Goal: Information Seeking & Learning: Understand process/instructions

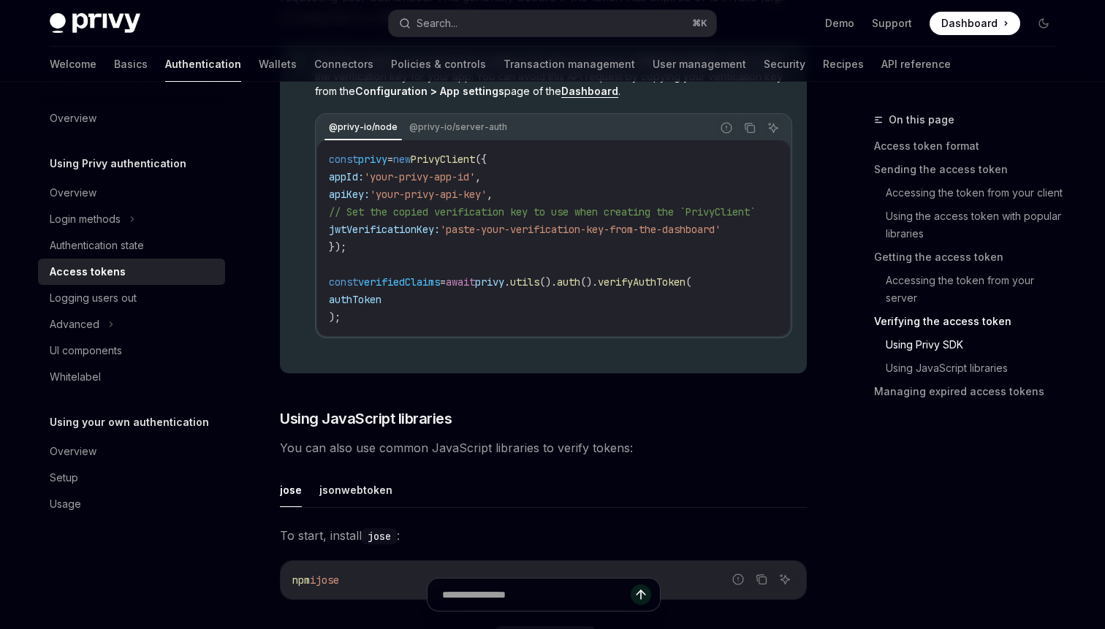
scroll to position [2974, 0]
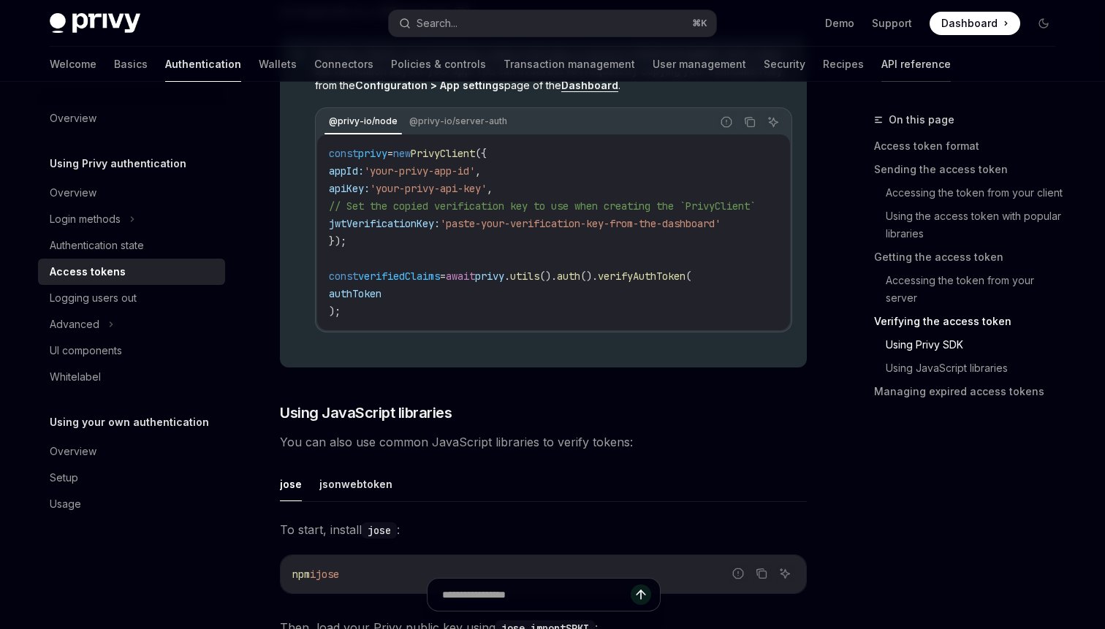
click at [882, 65] on link "API reference" at bounding box center [916, 64] width 69 height 35
type textarea "*"
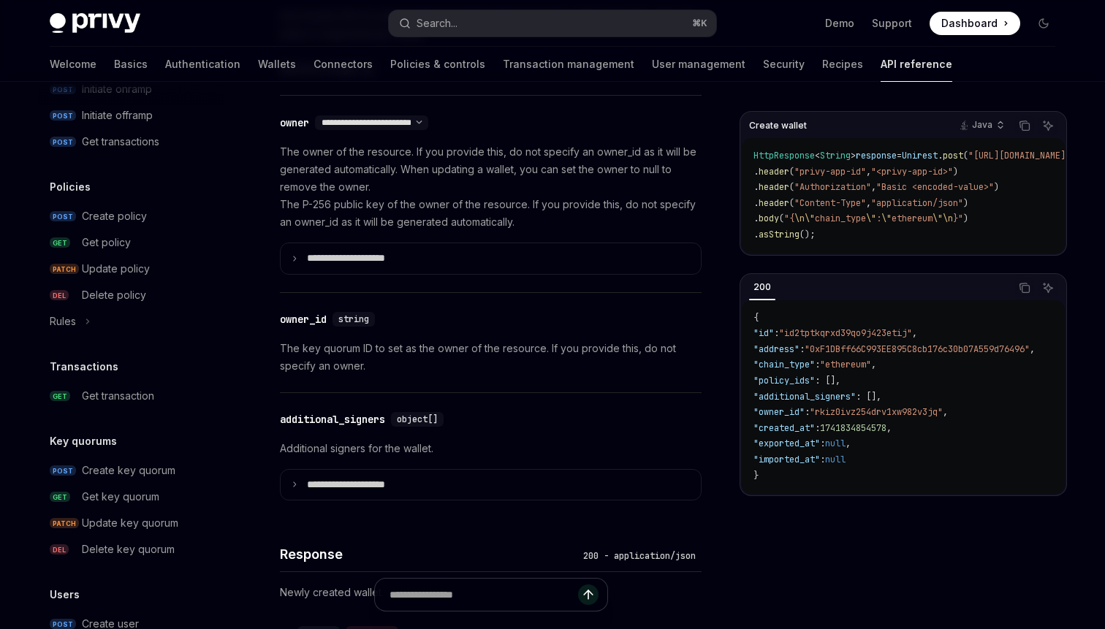
scroll to position [907, 0]
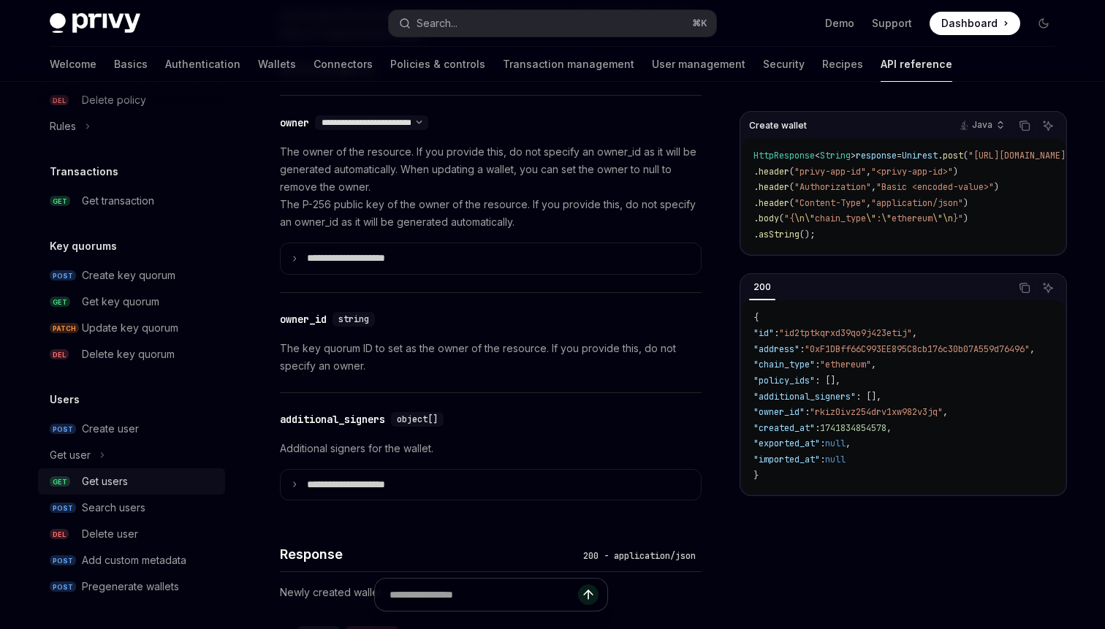
click at [91, 477] on div "Get users" at bounding box center [105, 482] width 46 height 18
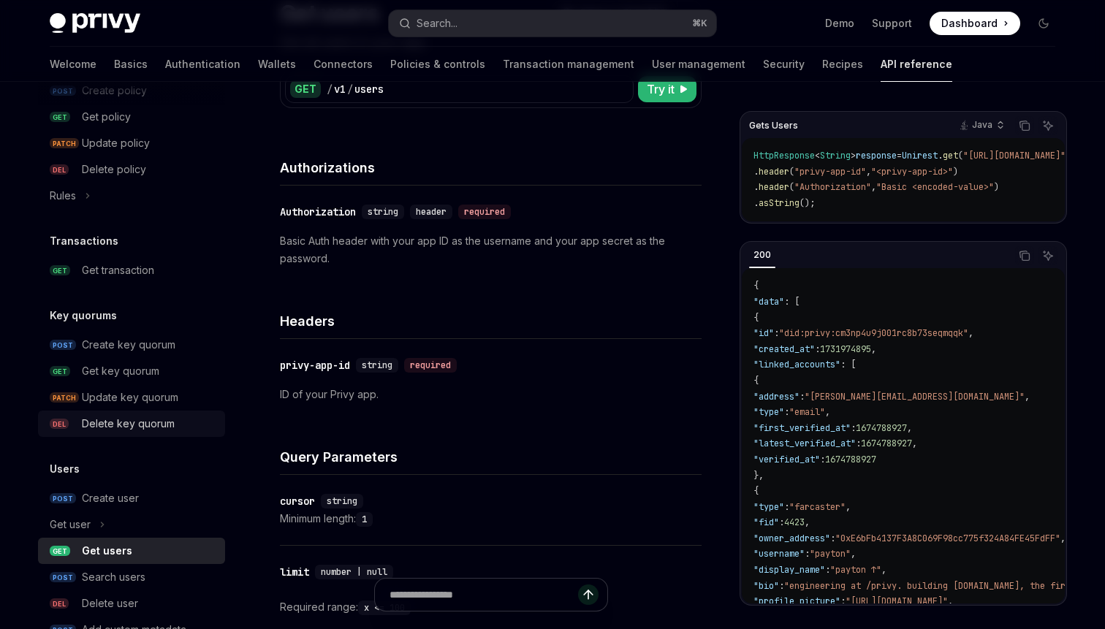
scroll to position [825, 0]
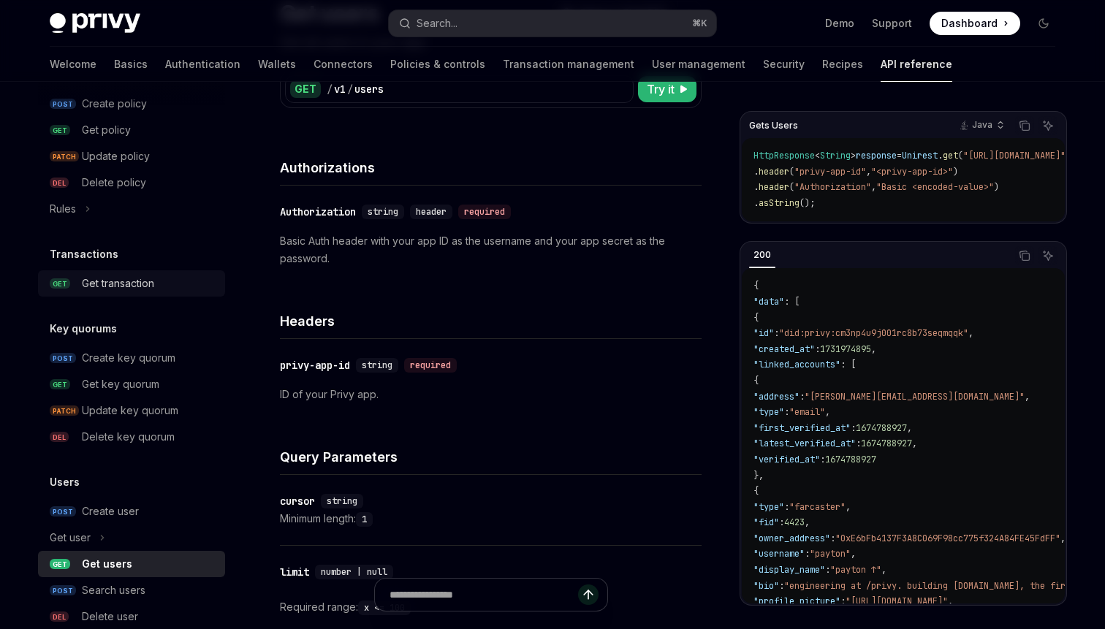
click at [110, 279] on div "Get transaction" at bounding box center [118, 284] width 72 height 18
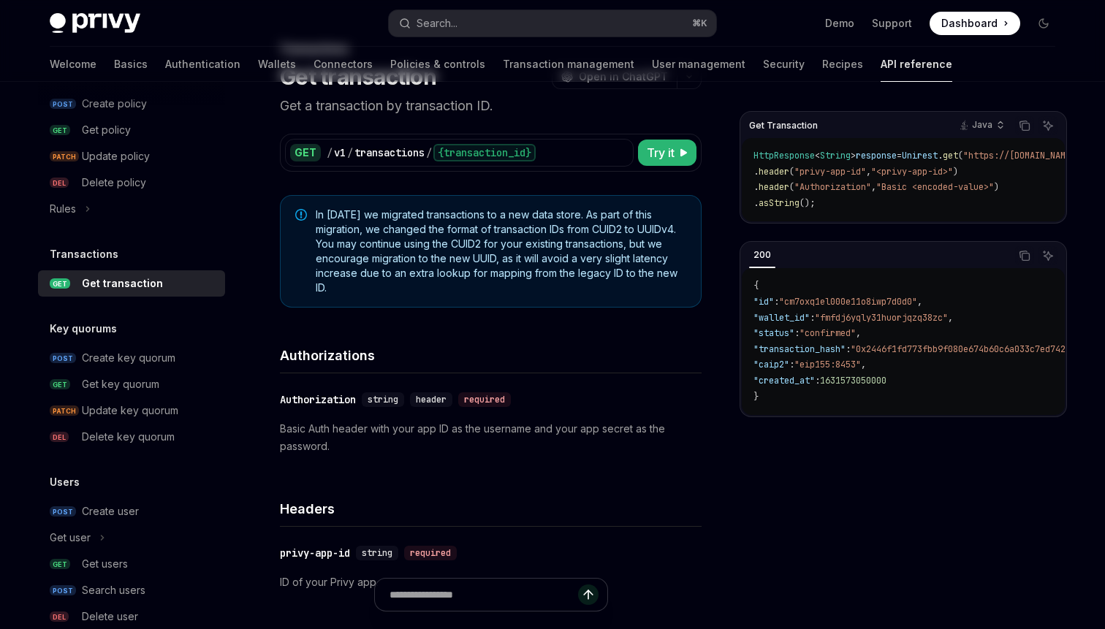
scroll to position [80, 0]
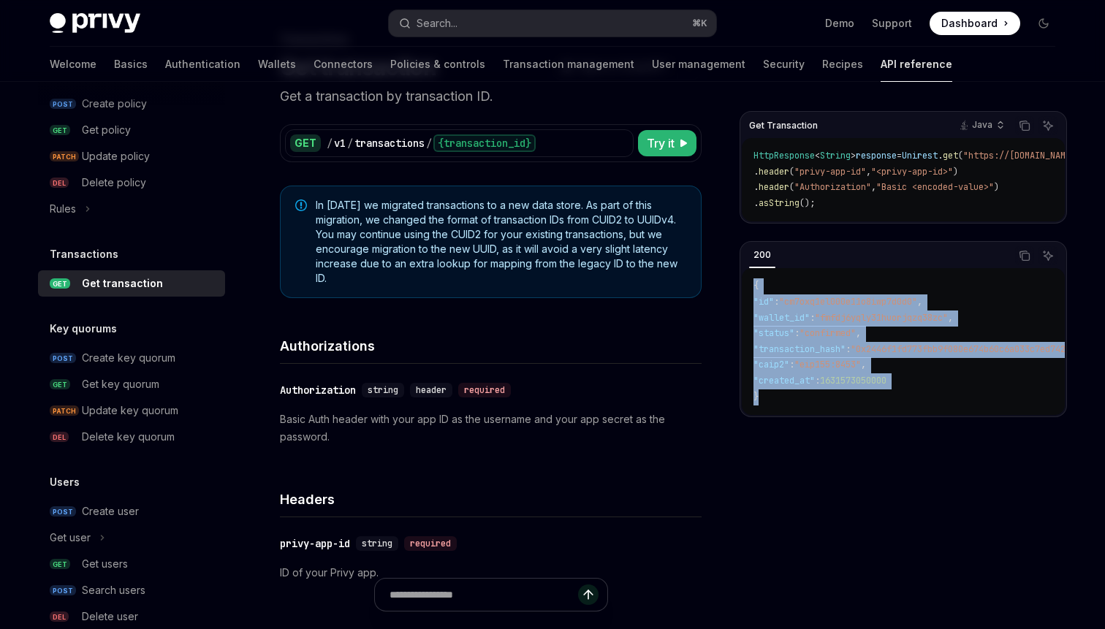
drag, startPoint x: 764, startPoint y: 401, endPoint x: 746, endPoint y: 291, distance: 111.9
click at [746, 291] on div "{ "id" : "cm7oxq1el000e11o8iwp7d0d0" , "wallet_id" : "fmfdj6yqly31huorjqzq38zc"…" at bounding box center [903, 341] width 323 height 147
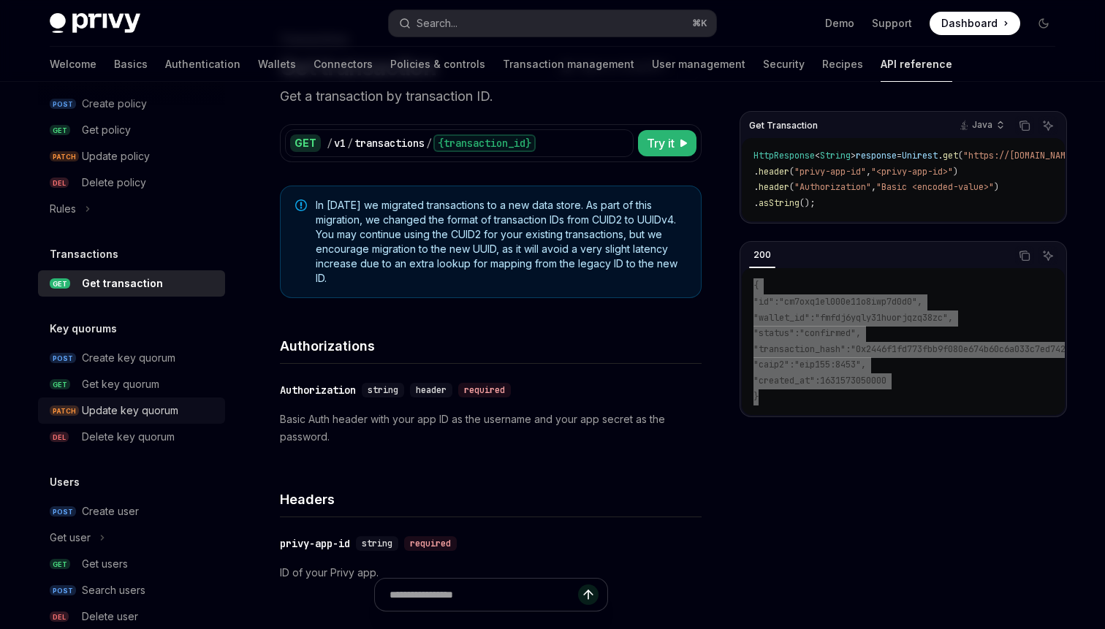
scroll to position [907, 0]
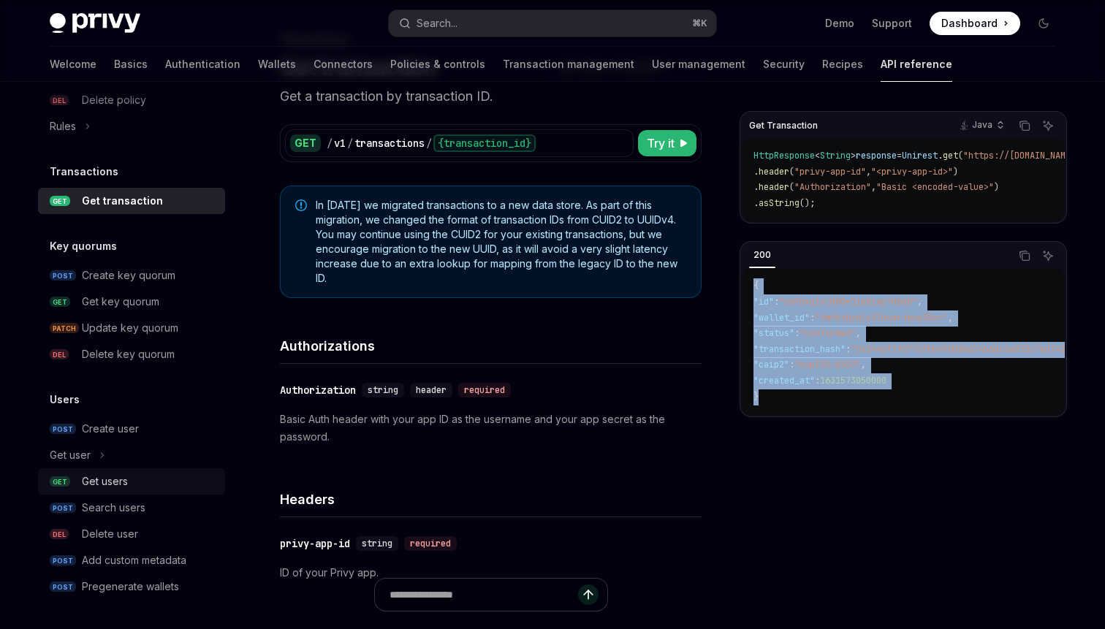
click at [98, 493] on link "GET Get users" at bounding box center [131, 482] width 187 height 26
type textarea "*"
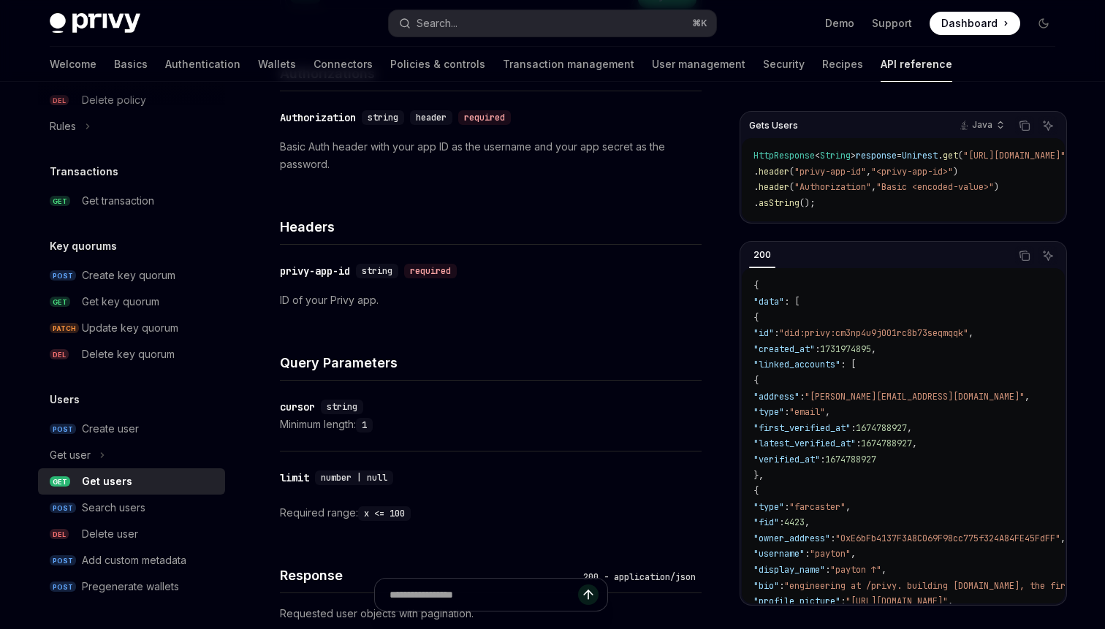
scroll to position [224, 0]
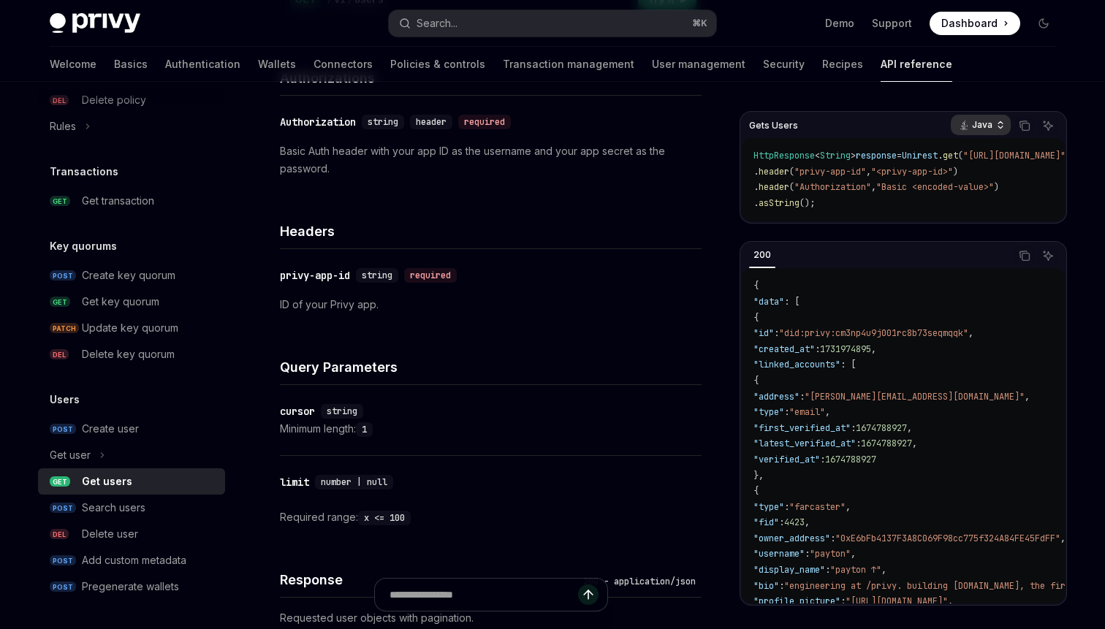
click at [991, 124] on p "Java" at bounding box center [982, 125] width 20 height 12
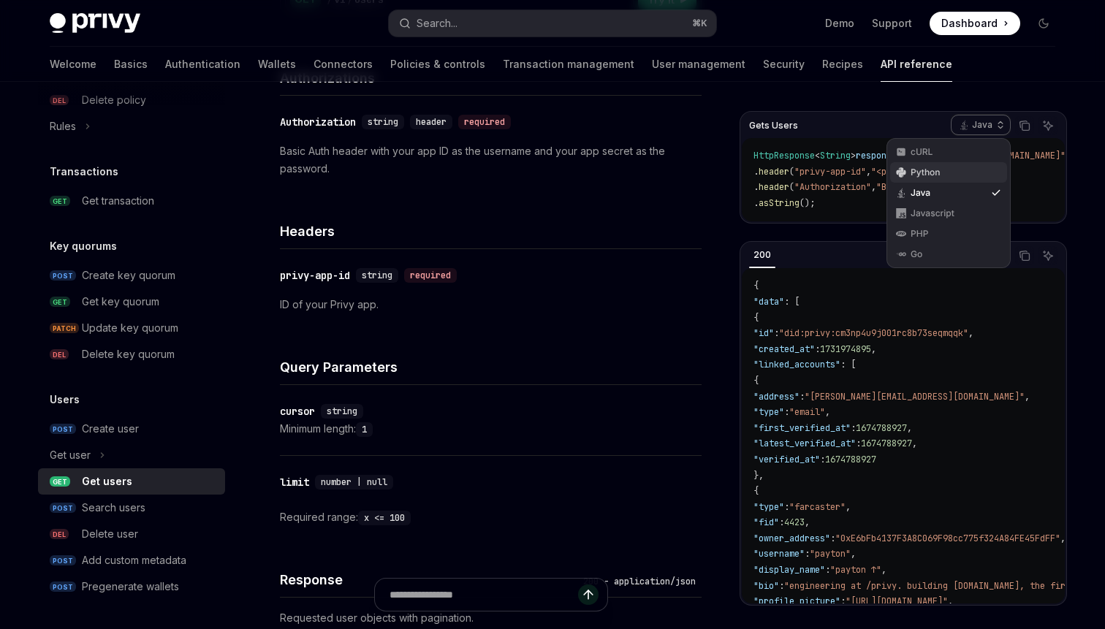
drag, startPoint x: 942, startPoint y: 184, endPoint x: 943, endPoint y: 175, distance: 8.8
click at [943, 175] on div "cURL Python Java Javascript PHP Go" at bounding box center [949, 203] width 124 height 130
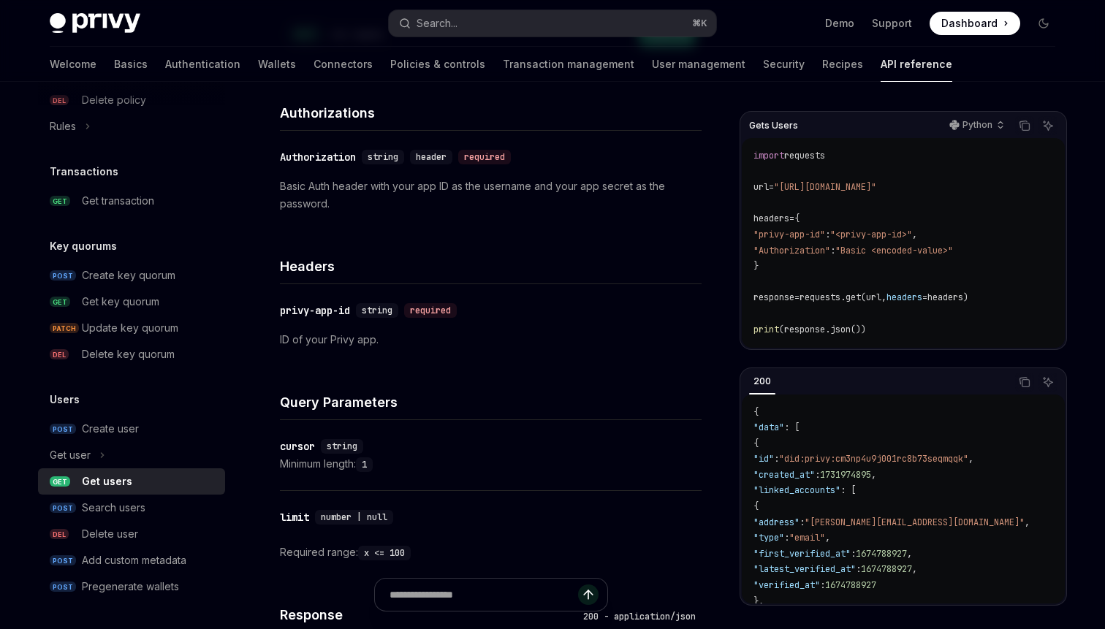
scroll to position [188, 0]
click at [974, 123] on p "Python" at bounding box center [978, 125] width 30 height 12
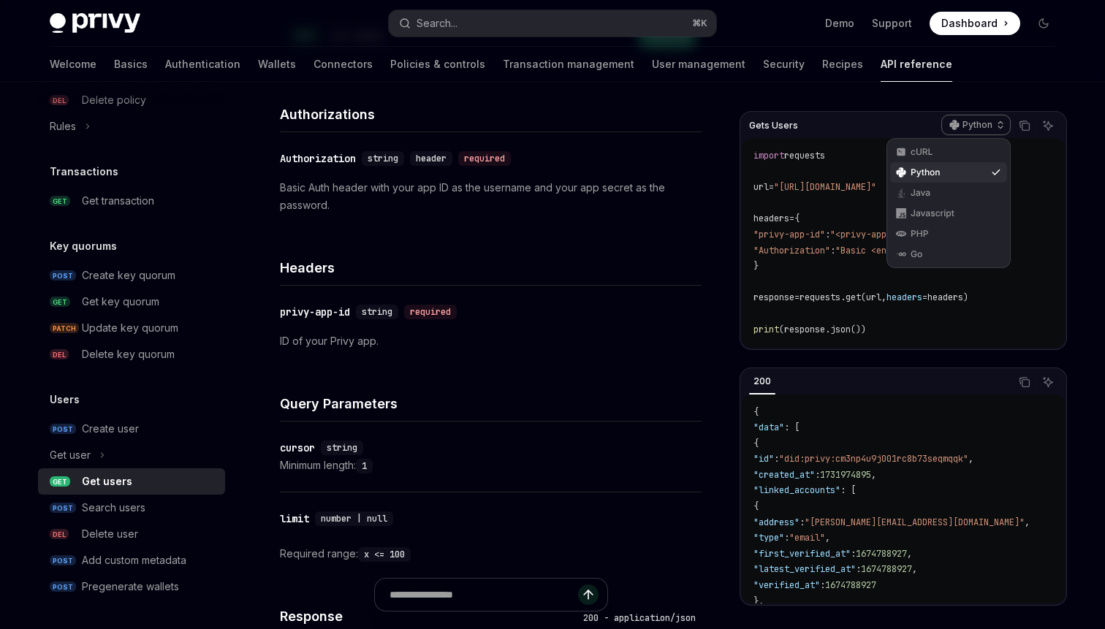
click at [938, 181] on div "Python" at bounding box center [948, 172] width 117 height 20
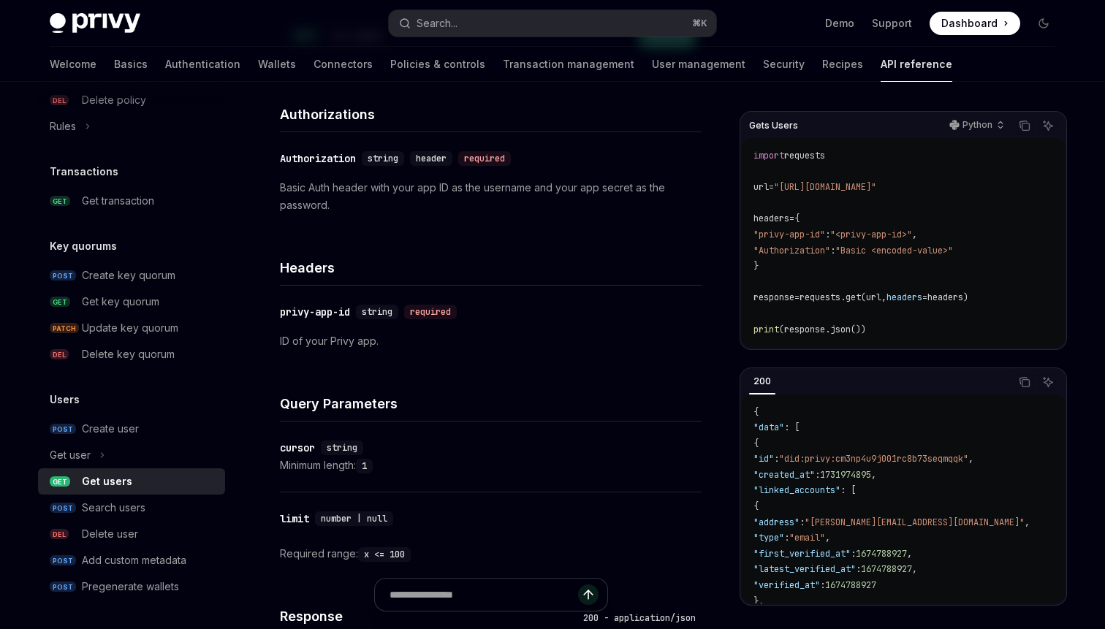
scroll to position [205, 0]
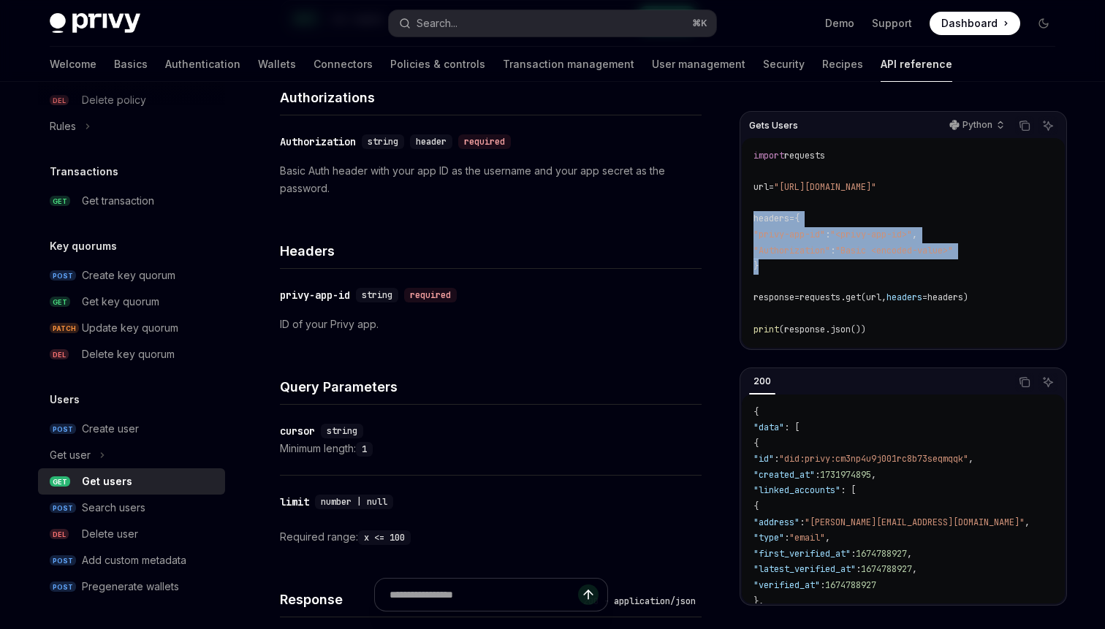
drag, startPoint x: 770, startPoint y: 265, endPoint x: 743, endPoint y: 223, distance: 49.9
click at [743, 223] on div "import requests url = "[URL][DOMAIN_NAME]" headers = { "privy-app-id" : "<privy…" at bounding box center [903, 243] width 323 height 210
copy code "headers = { "privy-app-id" : "<privy-app-id>" , "Authorization" : "Basic <encod…"
click at [107, 203] on div "Get transaction" at bounding box center [118, 201] width 72 height 18
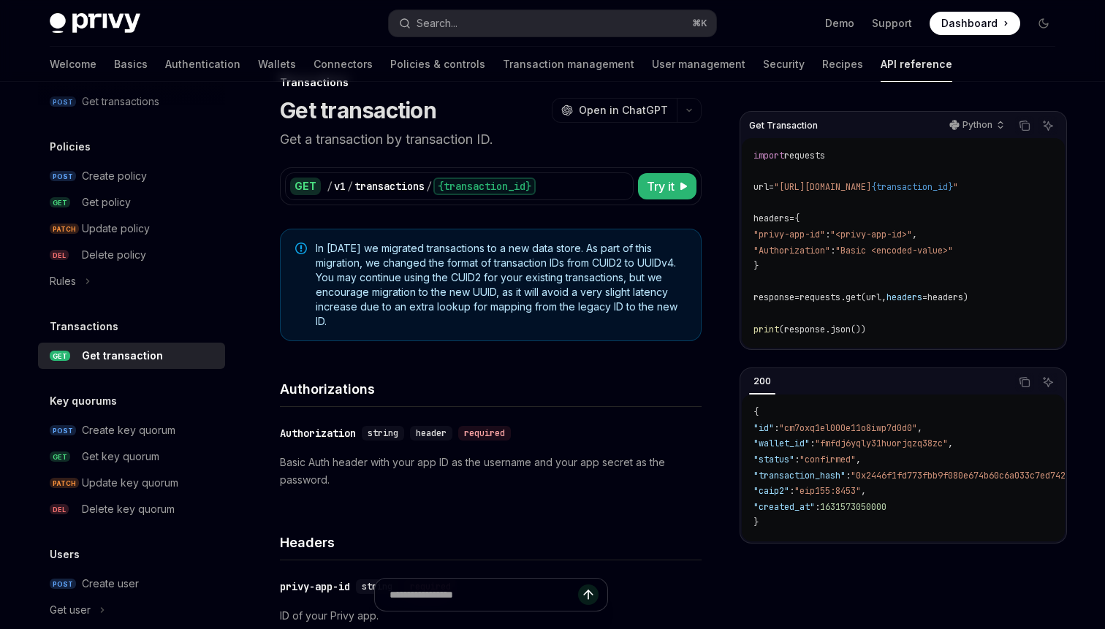
scroll to position [41, 0]
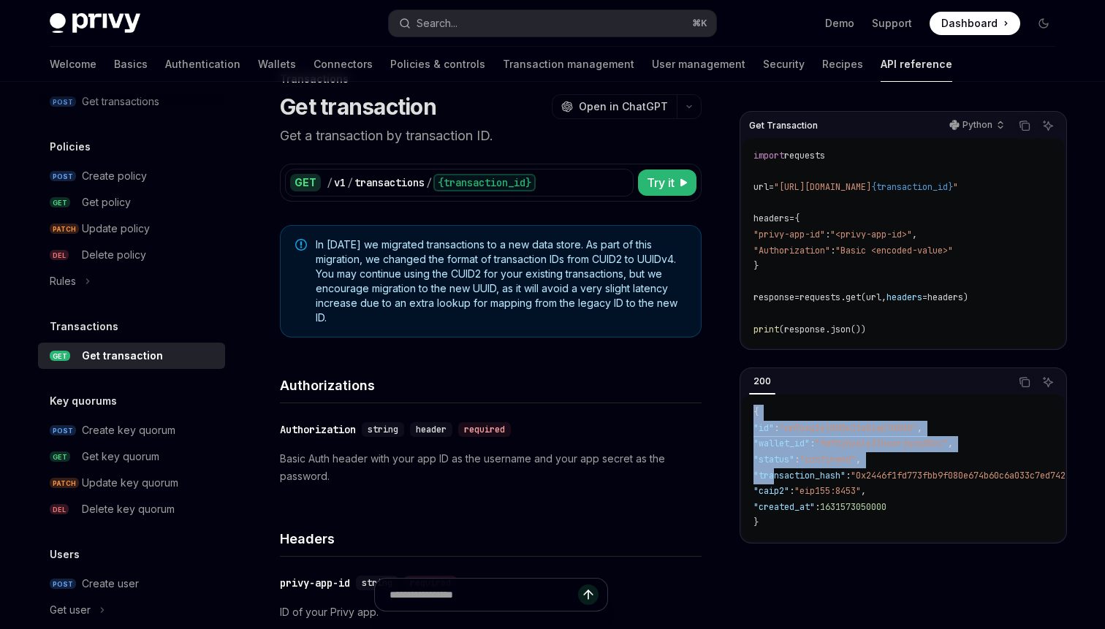
drag, startPoint x: 756, startPoint y: 419, endPoint x: 772, endPoint y: 489, distance: 72.0
click at [772, 489] on code "{ "id" : "cm7oxq1el000e11o8iwp7d0d0" , "wallet_id" : "fmfdj6yqly31huorjqzq38zc"…" at bounding box center [996, 468] width 485 height 126
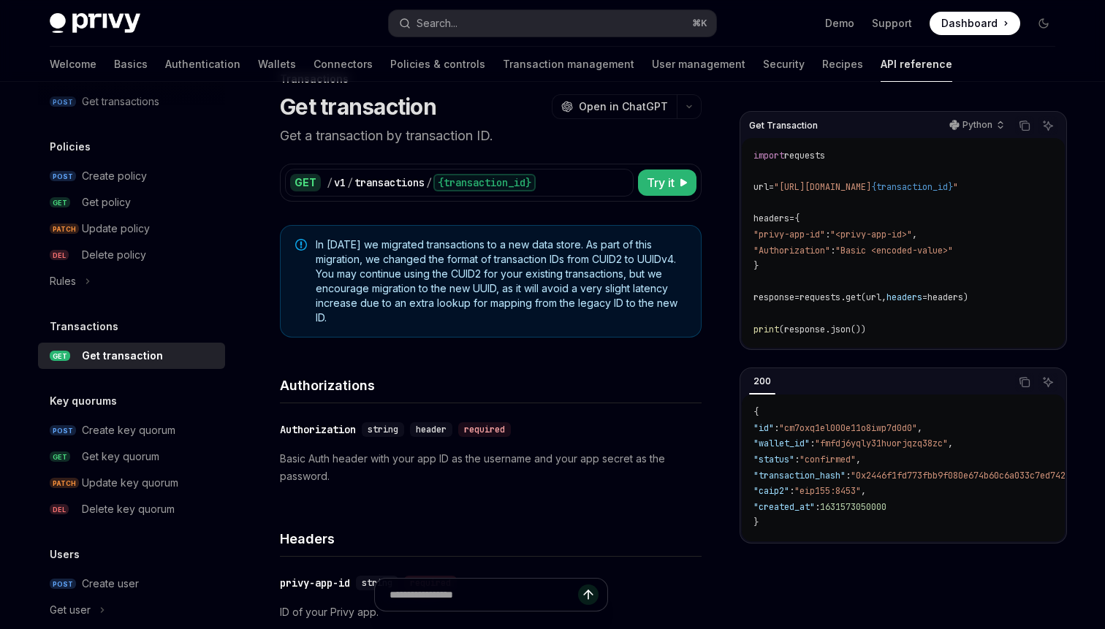
click at [781, 497] on span ""caip2"" at bounding box center [772, 491] width 36 height 12
drag, startPoint x: 819, startPoint y: 499, endPoint x: 875, endPoint y: 501, distance: 55.6
click at [861, 497] on span ""eip155:8453"" at bounding box center [828, 491] width 67 height 12
drag, startPoint x: 875, startPoint y: 501, endPoint x: 823, endPoint y: 499, distance: 51.9
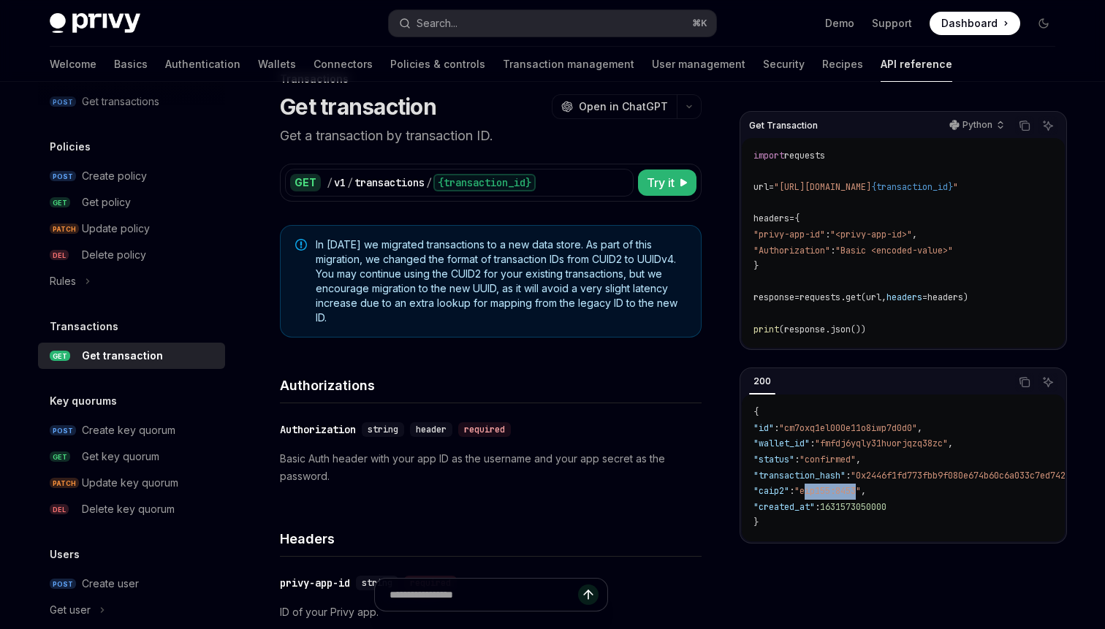
click at [823, 497] on span ""eip155:8453"" at bounding box center [828, 491] width 67 height 12
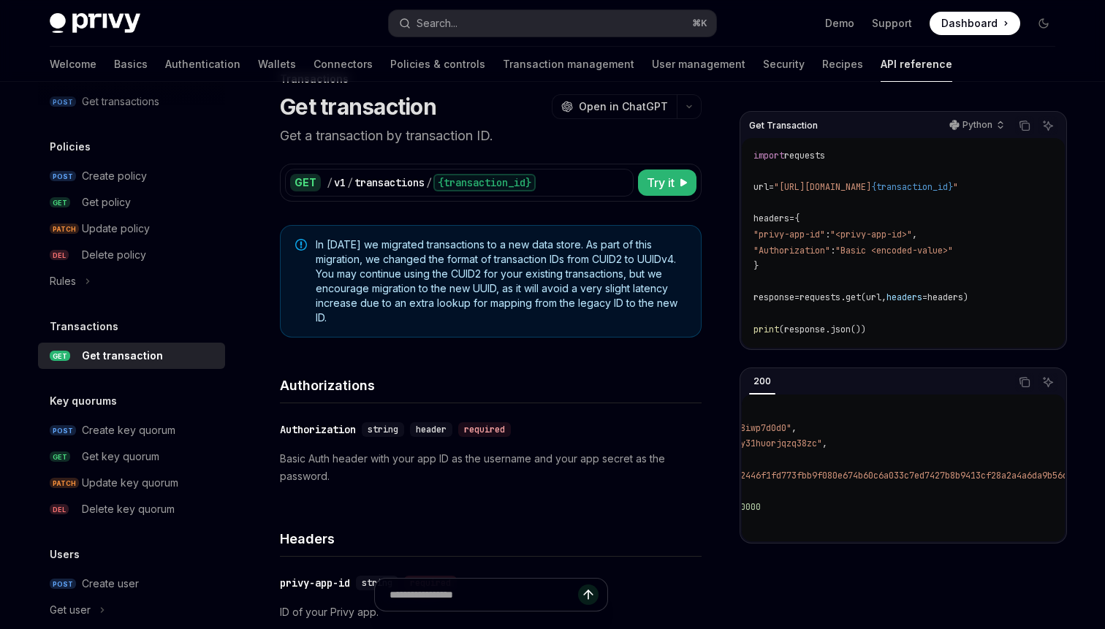
scroll to position [0, 0]
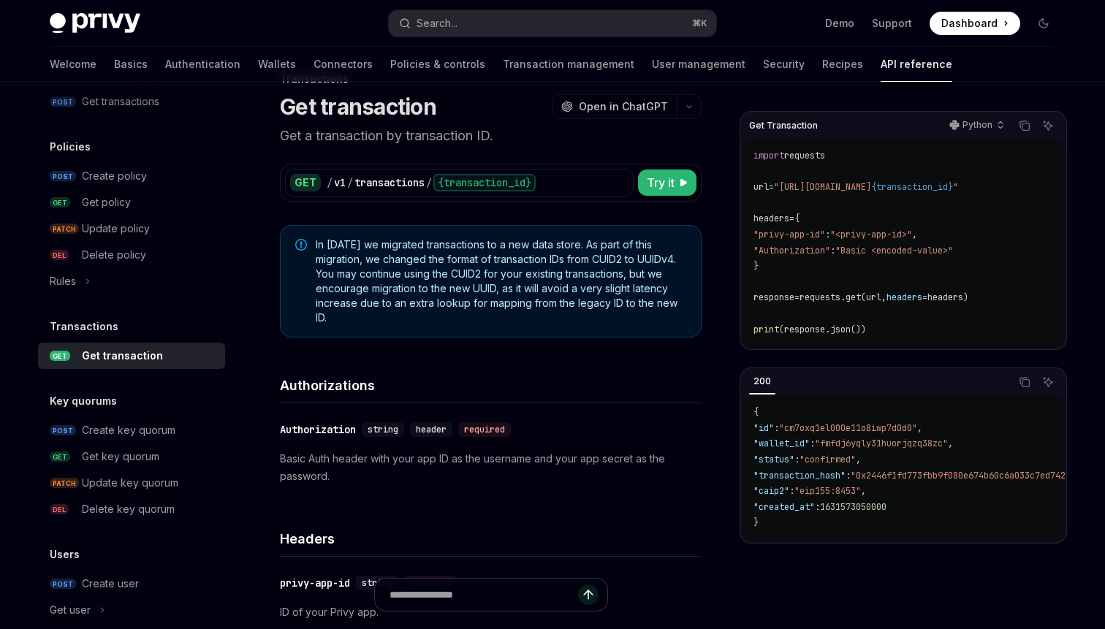
click at [892, 482] on span ""0x2446f1fd773fbb9f080e674b60c6a033c7ed7427b8b9413cf28a2a4a6da9b56c"" at bounding box center [1025, 476] width 348 height 12
click at [900, 477] on span ""0x2446f1fd773fbb9f080e674b60c6a033c7ed7427b8b9413cf28a2a4a6da9b56c"" at bounding box center [1025, 476] width 348 height 12
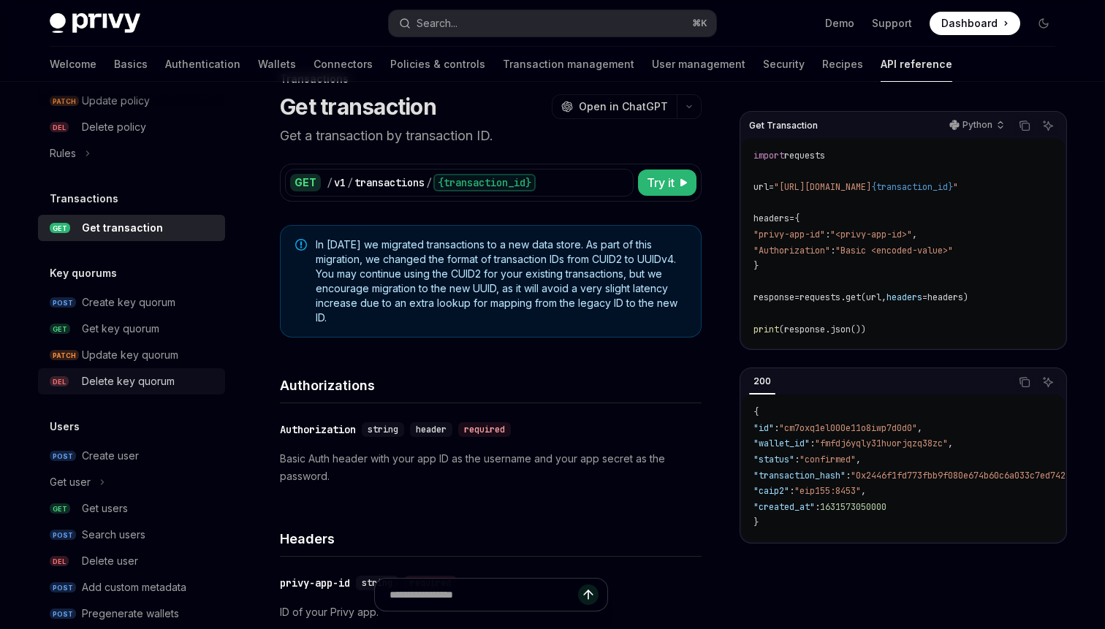
scroll to position [888, 0]
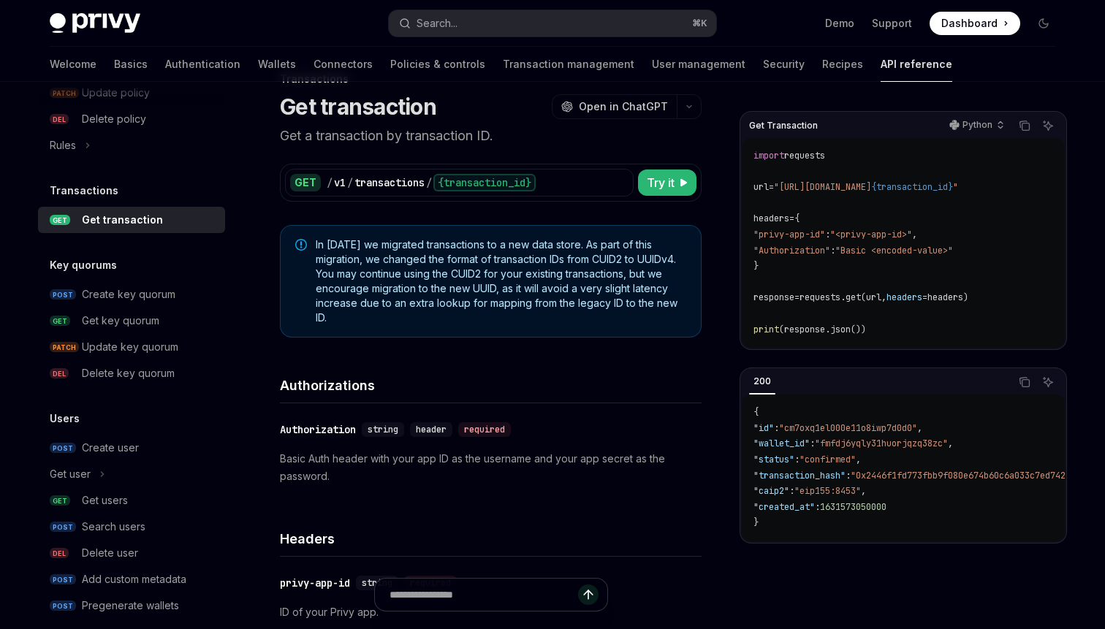
click at [854, 450] on span ""fmfdj6yqly31huorjqzq38zc"" at bounding box center [881, 444] width 133 height 12
click at [894, 482] on span ""0x2446f1fd773fbb9f080e674b60c6a033c7ed7427b8b9413cf28a2a4a6da9b56c"" at bounding box center [1025, 476] width 348 height 12
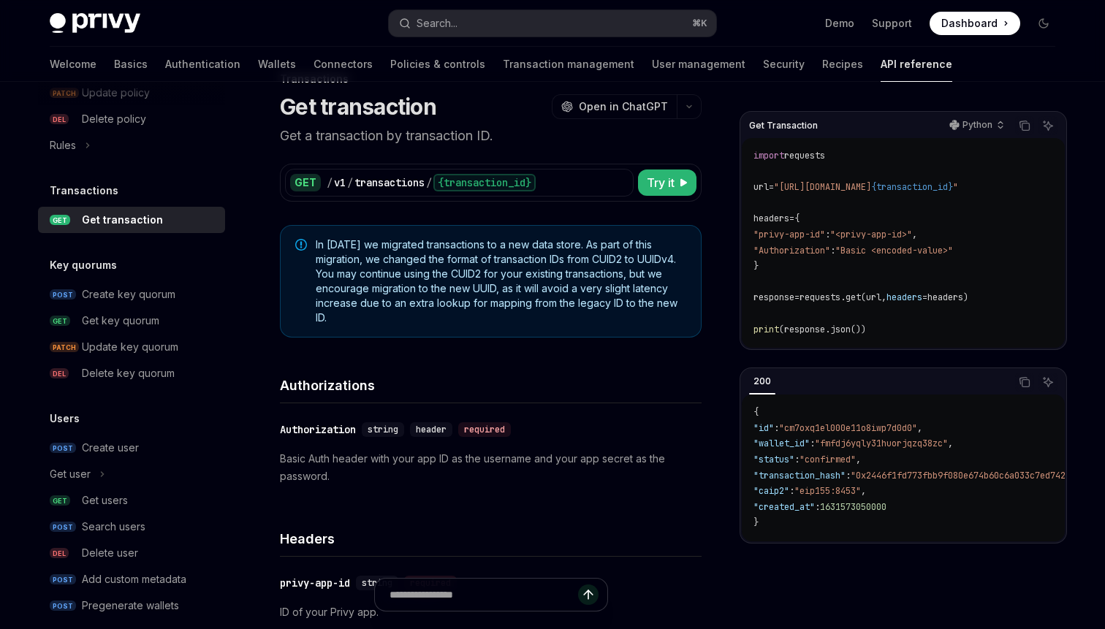
click at [856, 466] on span ""confirmed"" at bounding box center [828, 460] width 56 height 12
click at [107, 510] on link "GET Get users" at bounding box center [131, 501] width 187 height 26
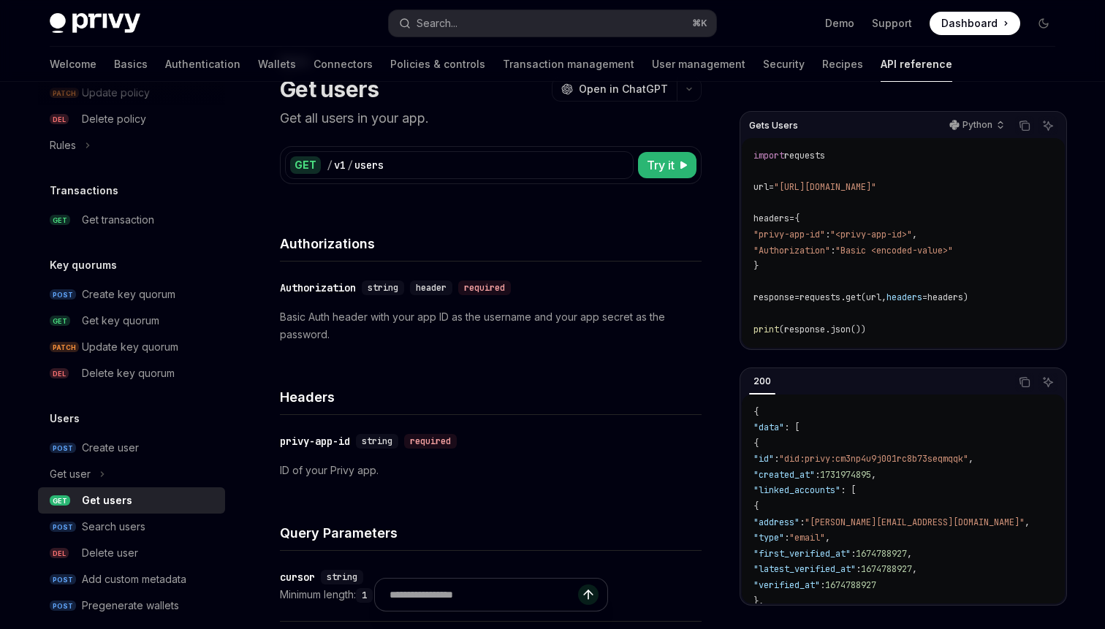
scroll to position [62, 0]
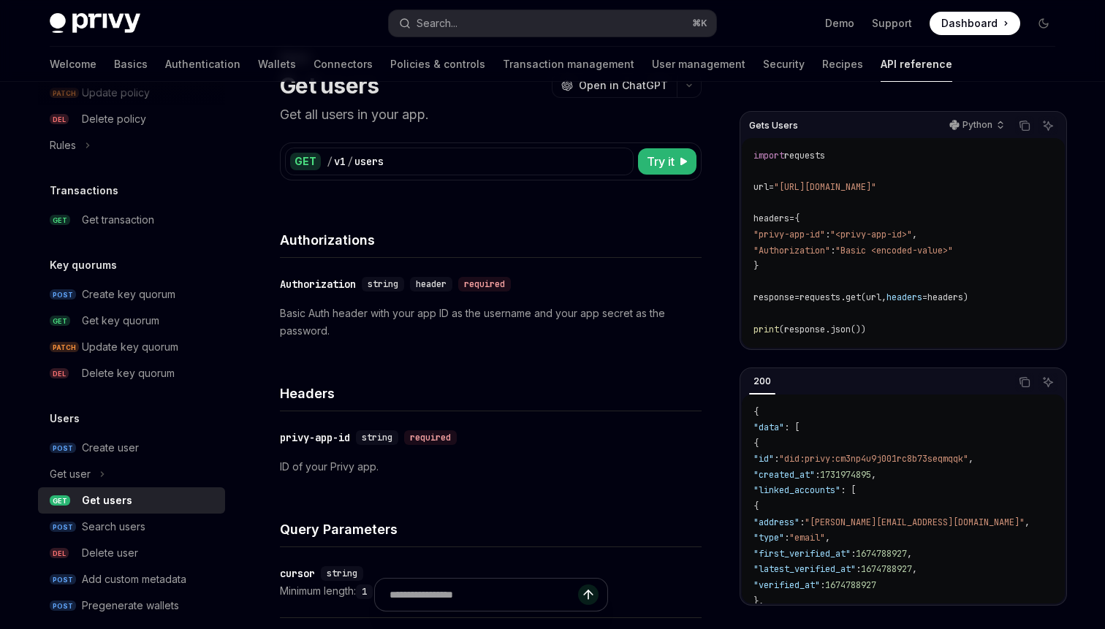
click at [826, 297] on span "requests.get(url," at bounding box center [843, 298] width 87 height 12
copy code "response = requests.get(url, headers = headers)"
drag, startPoint x: 792, startPoint y: 192, endPoint x: 935, endPoint y: 186, distance: 143.4
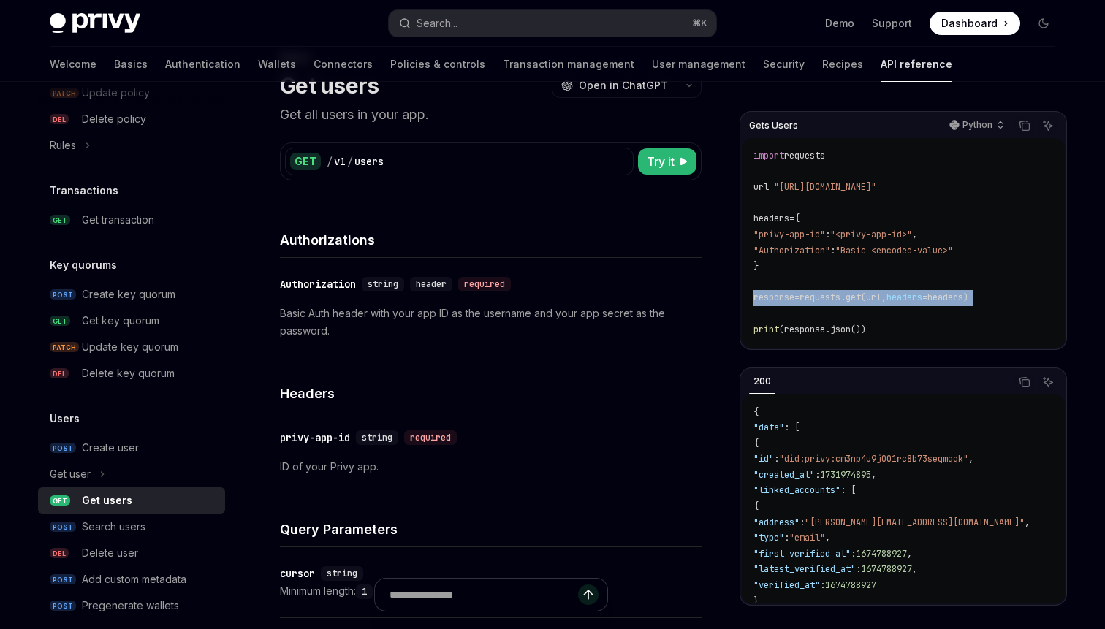
click at [876, 186] on span ""[URL][DOMAIN_NAME]"" at bounding box center [825, 187] width 102 height 12
drag, startPoint x: 784, startPoint y: 189, endPoint x: 950, endPoint y: 186, distance: 166.0
click at [950, 186] on code "import requests url = "[URL][DOMAIN_NAME]" headers = { "privy-app-id" : "<privy…" at bounding box center [904, 242] width 300 height 189
copy span ""[URL][DOMAIN_NAME]""
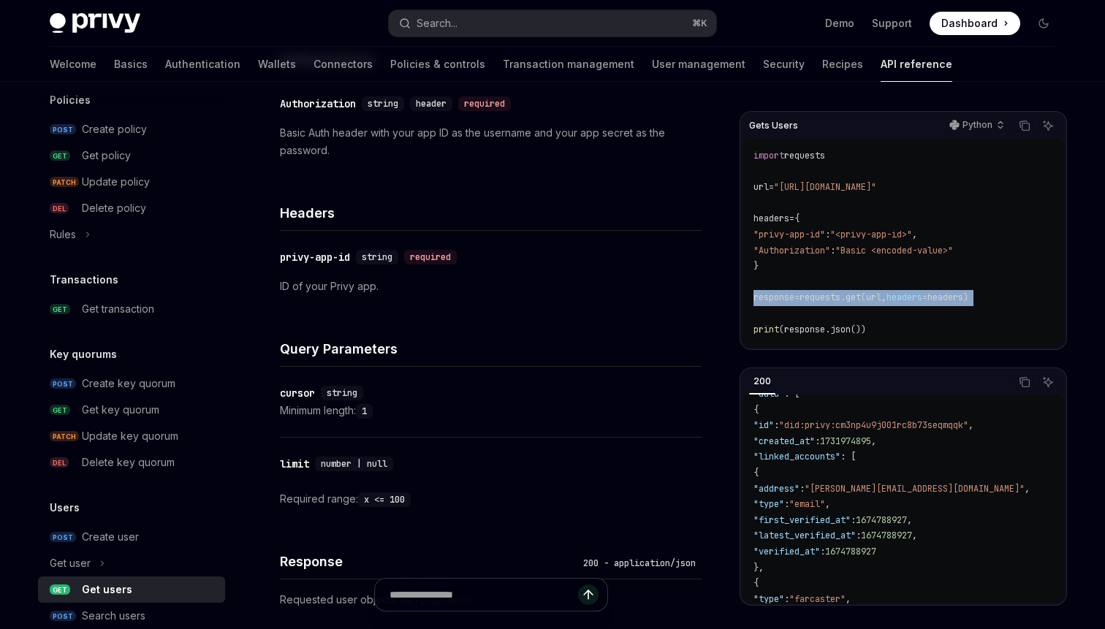
scroll to position [800, 0]
click at [83, 273] on h5 "Transactions" at bounding box center [84, 279] width 69 height 18
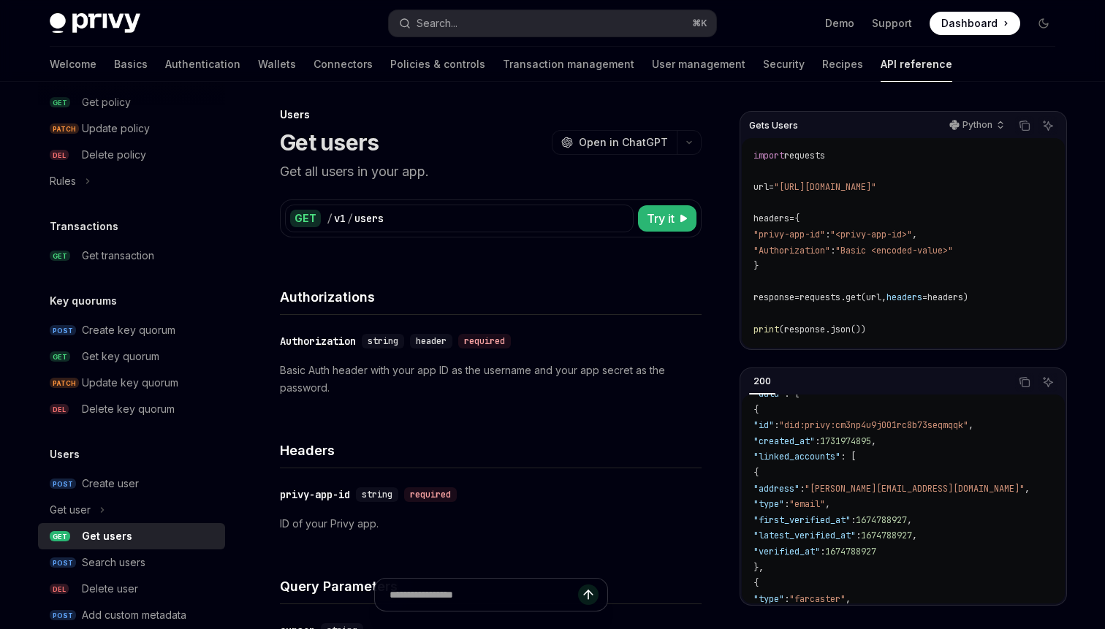
scroll to position [0, 0]
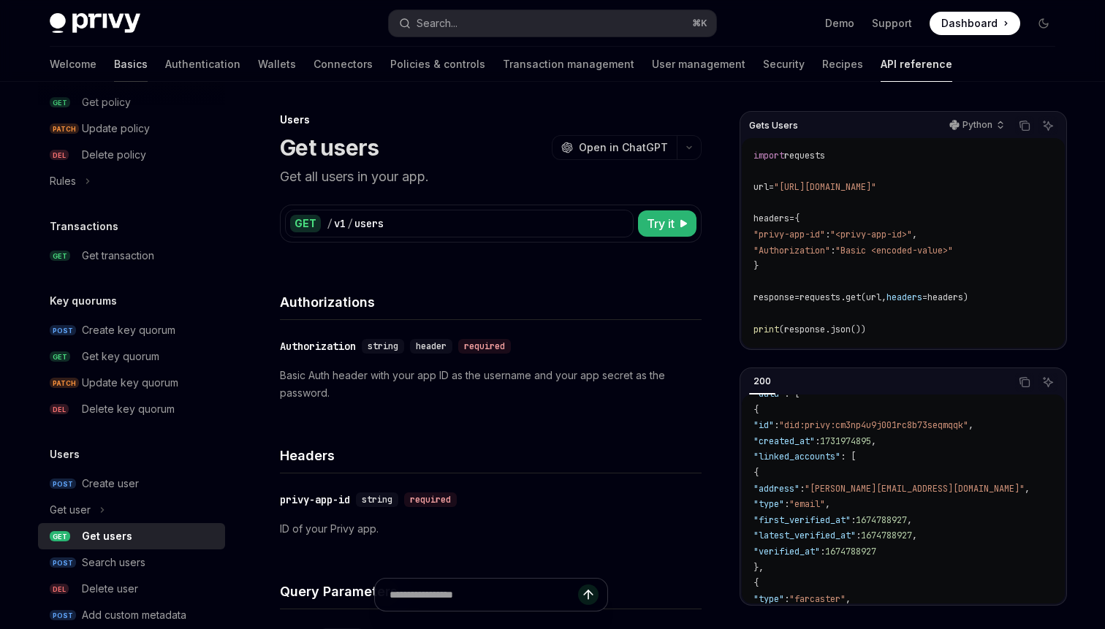
click at [114, 65] on link "Basics" at bounding box center [131, 64] width 34 height 35
type textarea "*"
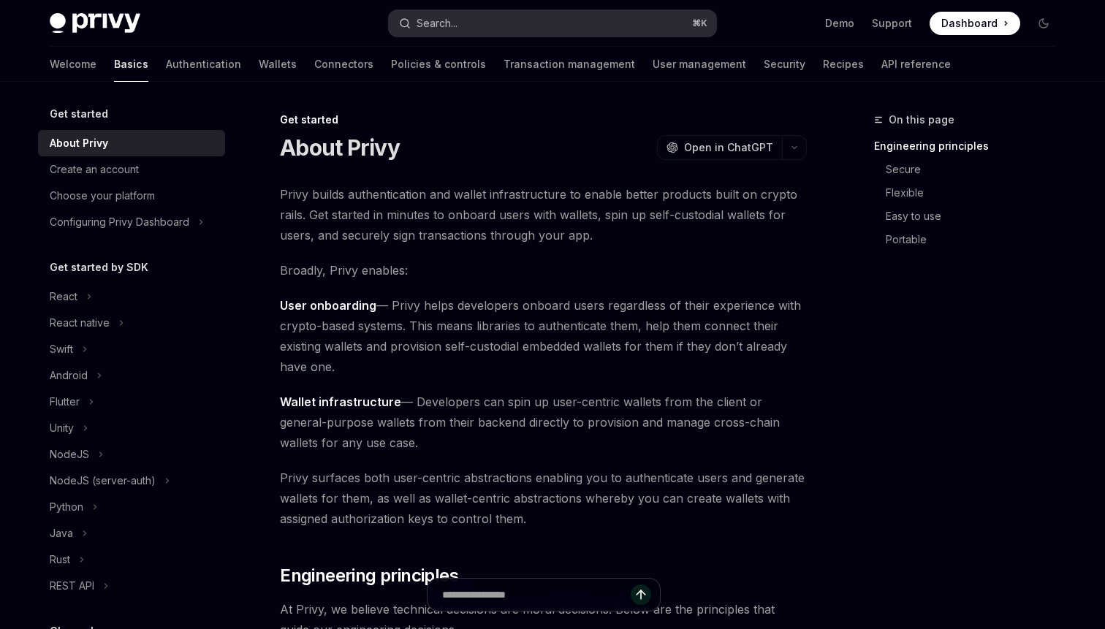
click at [441, 25] on div "Search..." at bounding box center [437, 24] width 41 height 18
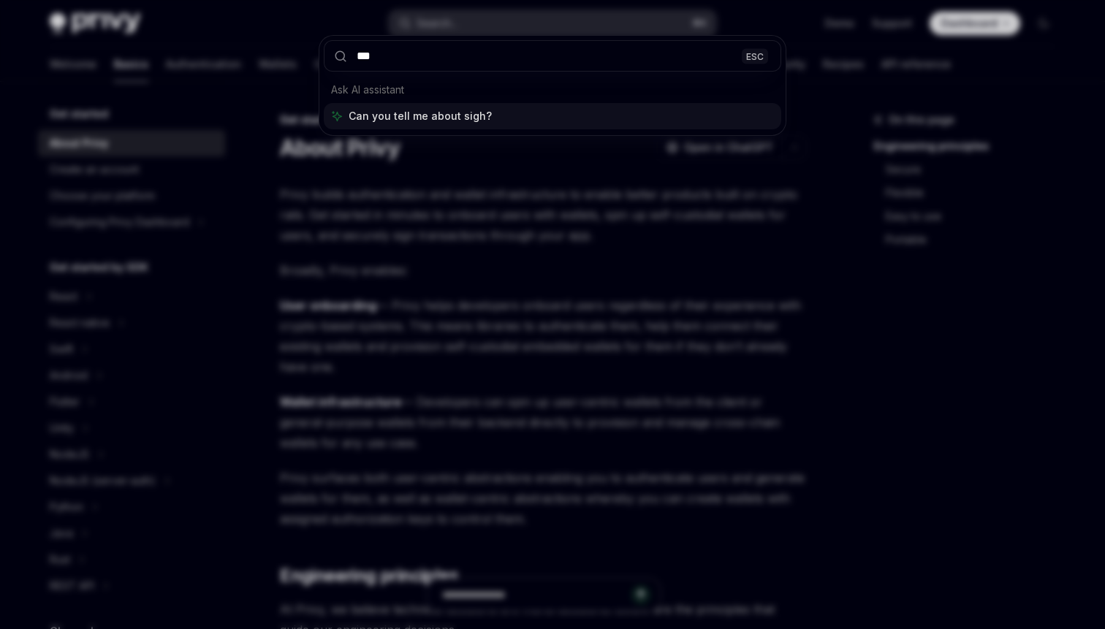
type input "****"
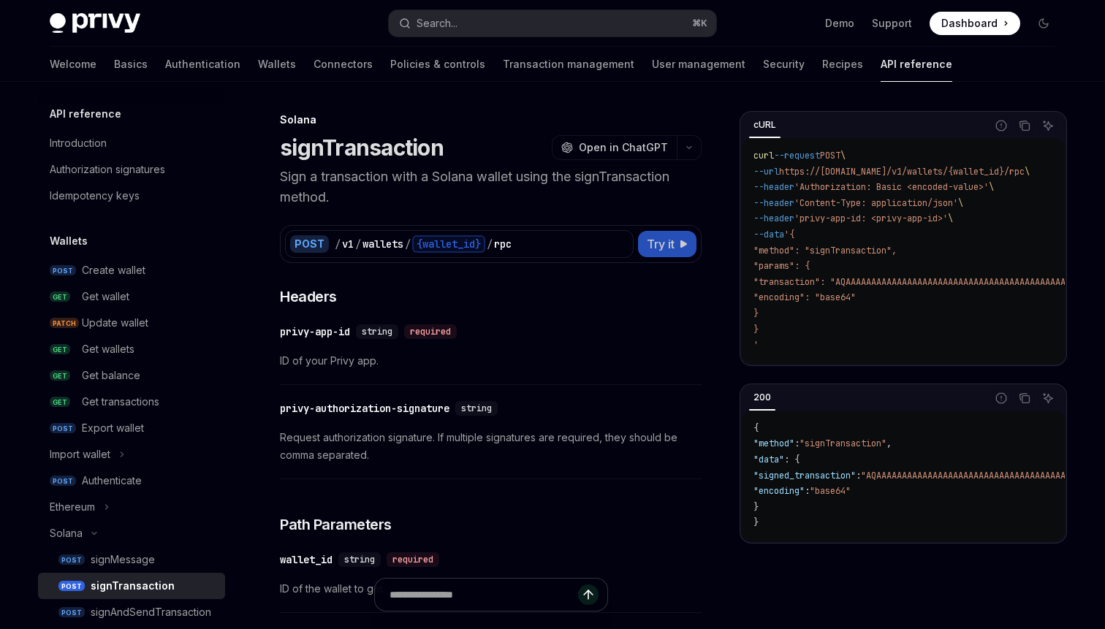
click at [675, 249] on button "Try it" at bounding box center [667, 244] width 58 height 26
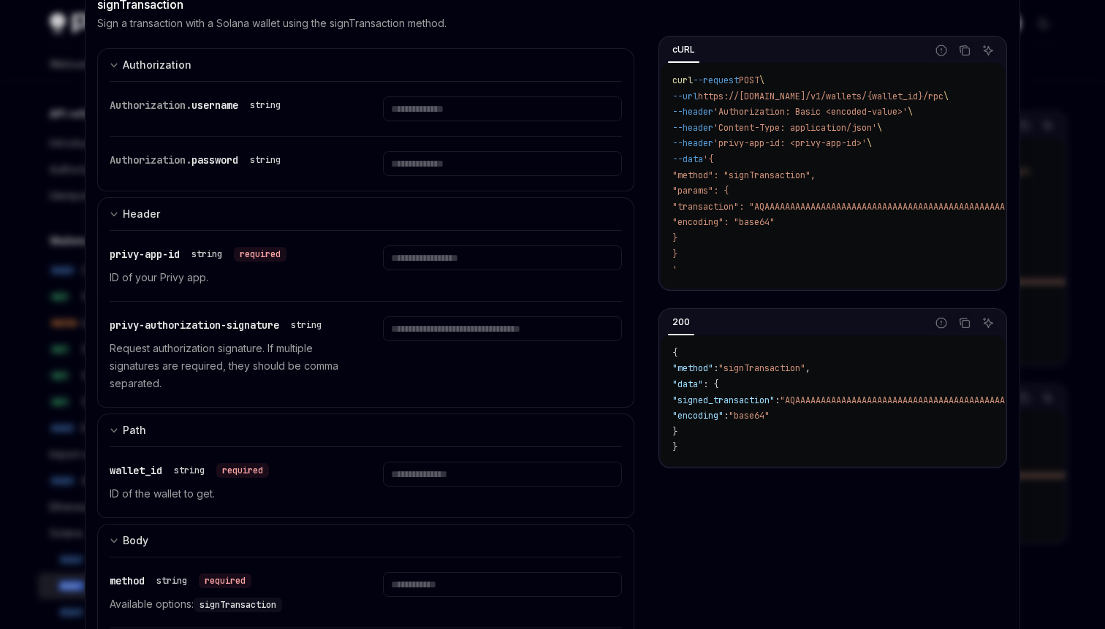
scroll to position [99, 0]
click at [1051, 143] on div at bounding box center [552, 314] width 1105 height 629
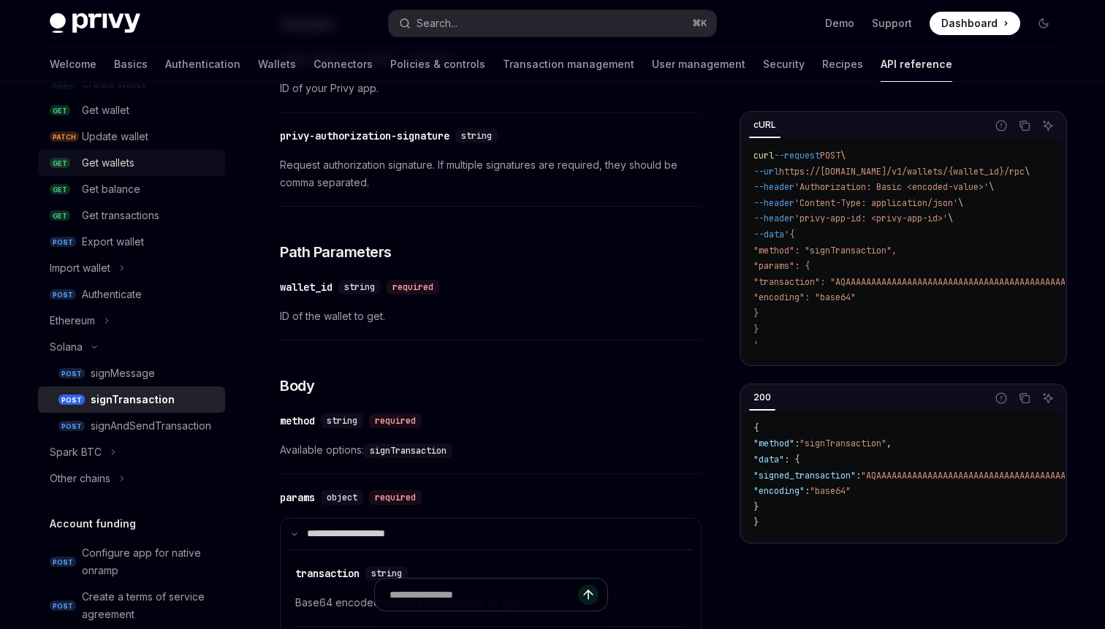
scroll to position [191, 0]
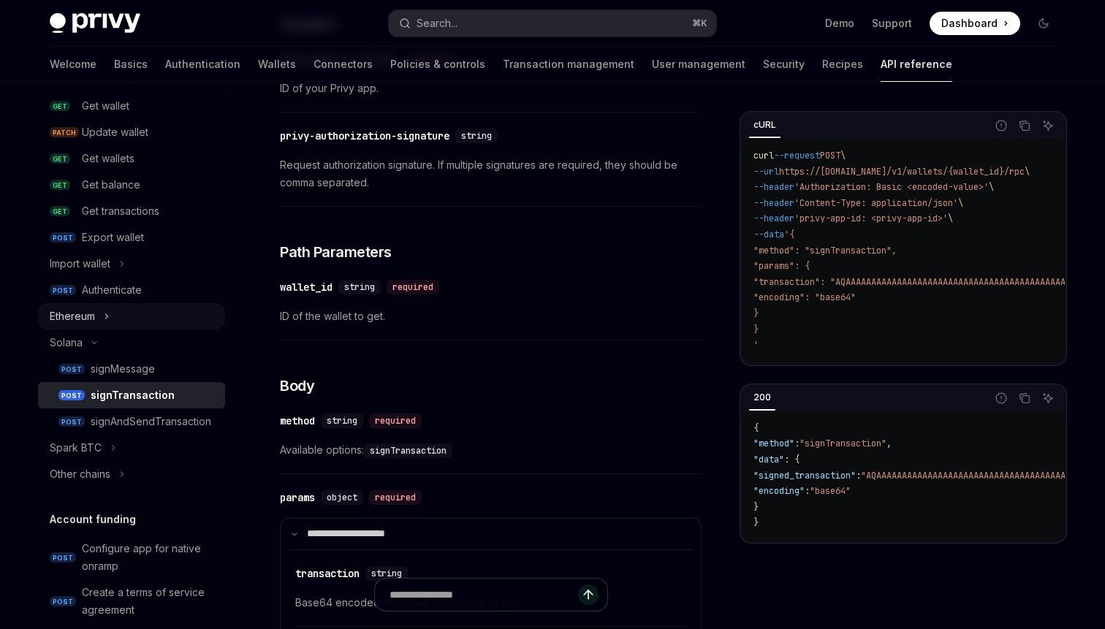
click at [102, 315] on button "Ethereum" at bounding box center [131, 316] width 187 height 26
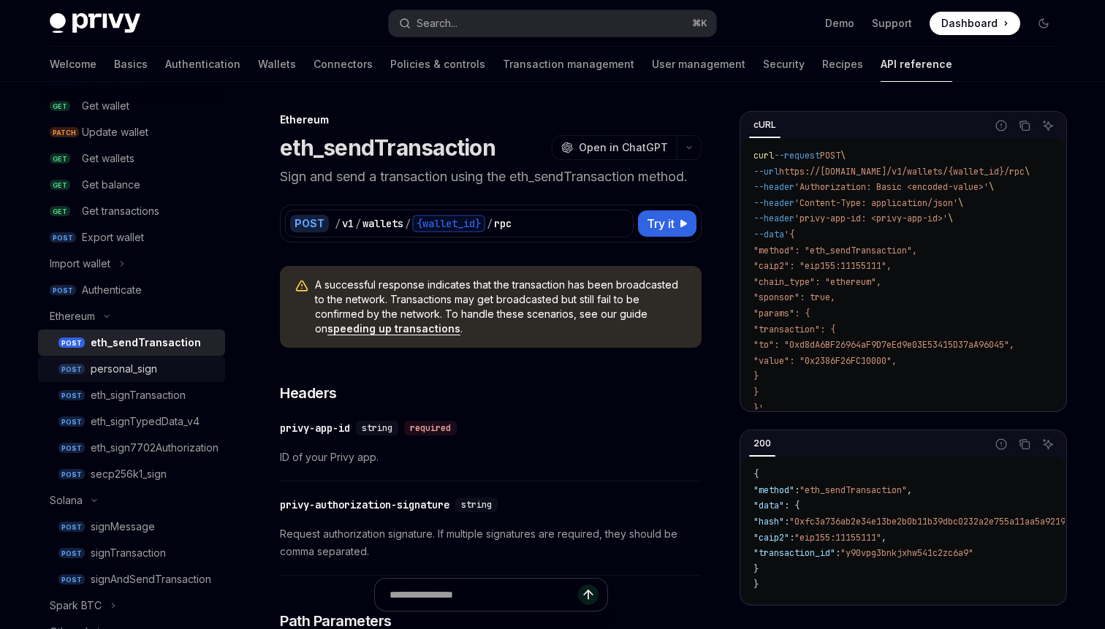
click at [132, 370] on div "personal_sign" at bounding box center [124, 369] width 67 height 18
type textarea "*"
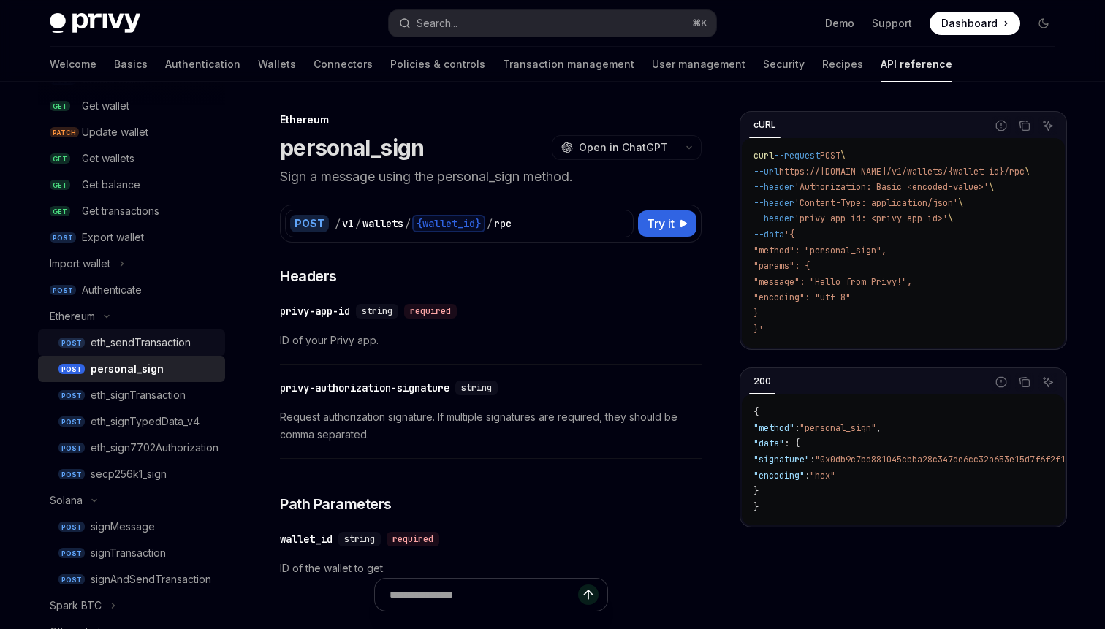
click at [128, 348] on div "eth_sendTransaction" at bounding box center [141, 343] width 100 height 18
click at [124, 344] on div "eth_sendTransaction" at bounding box center [141, 343] width 100 height 18
click at [94, 334] on div "eth_sendTransaction" at bounding box center [141, 343] width 100 height 18
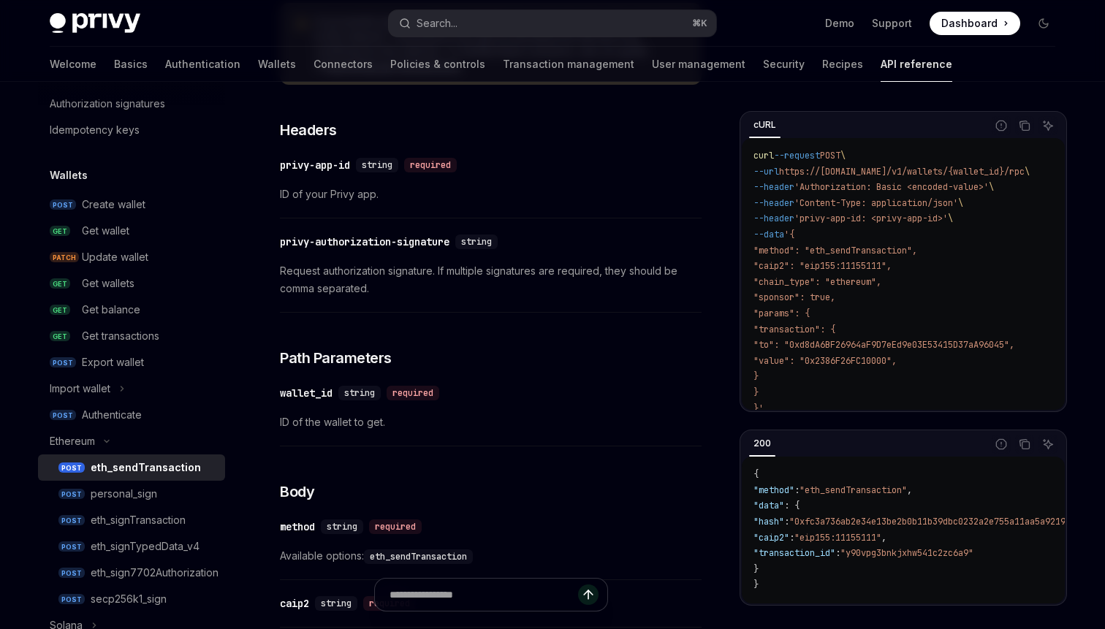
scroll to position [104, 0]
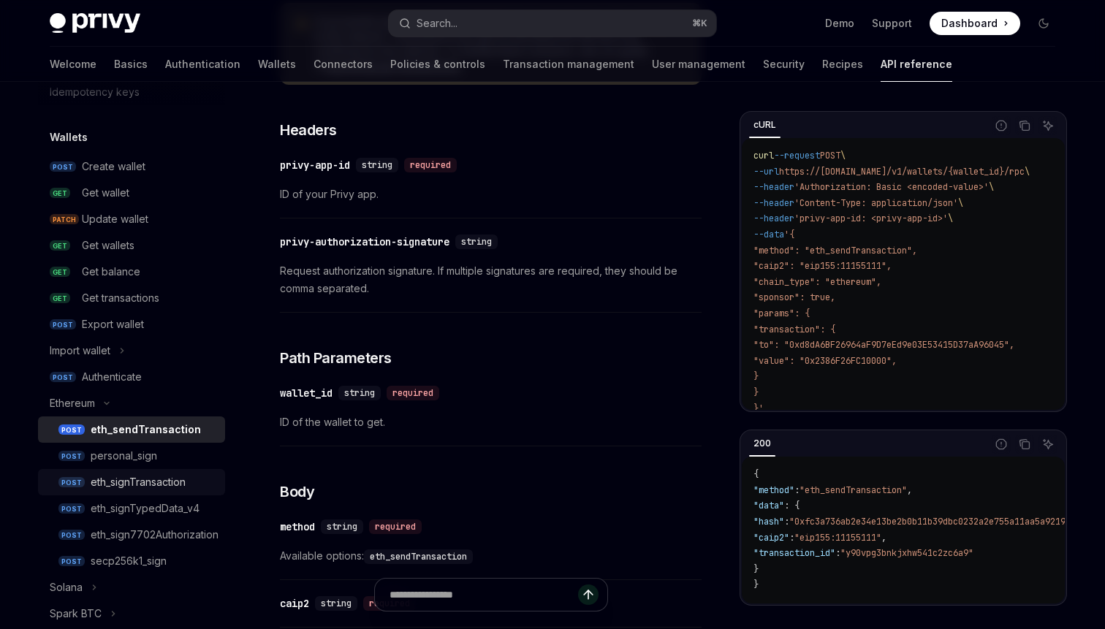
click at [119, 477] on div "eth_signTransaction" at bounding box center [138, 483] width 95 height 18
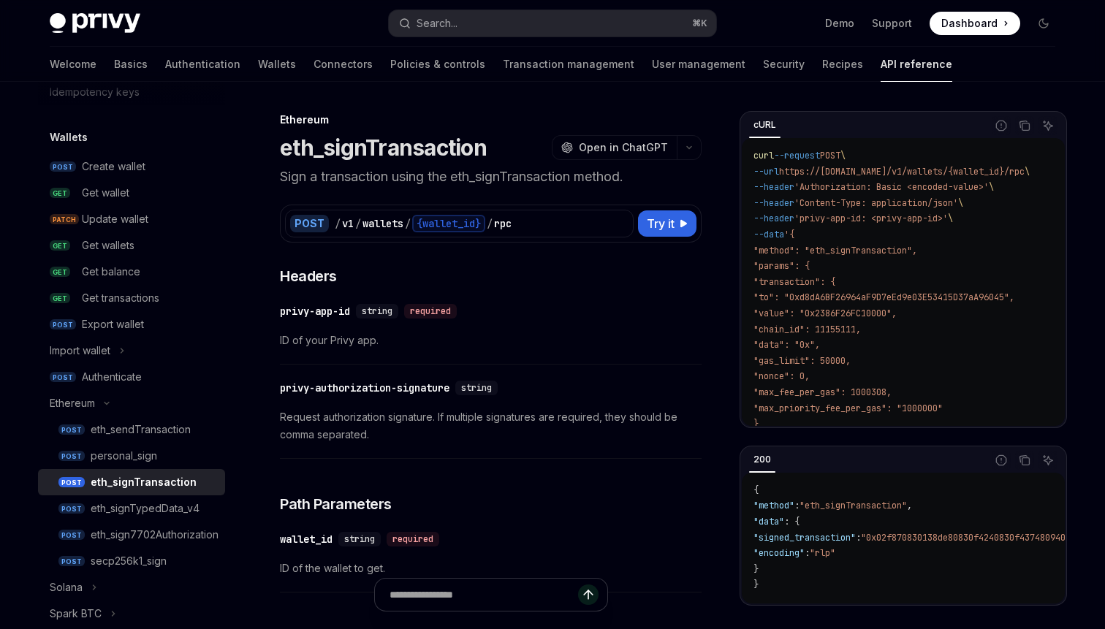
scroll to position [50, 0]
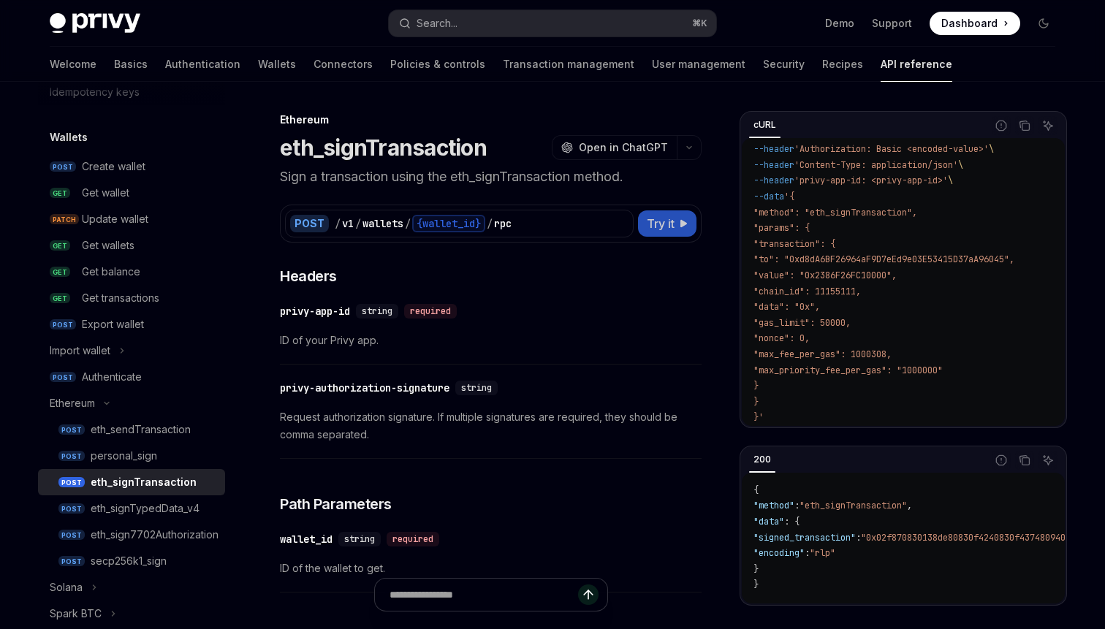
click at [669, 221] on span "Try it" at bounding box center [661, 224] width 28 height 18
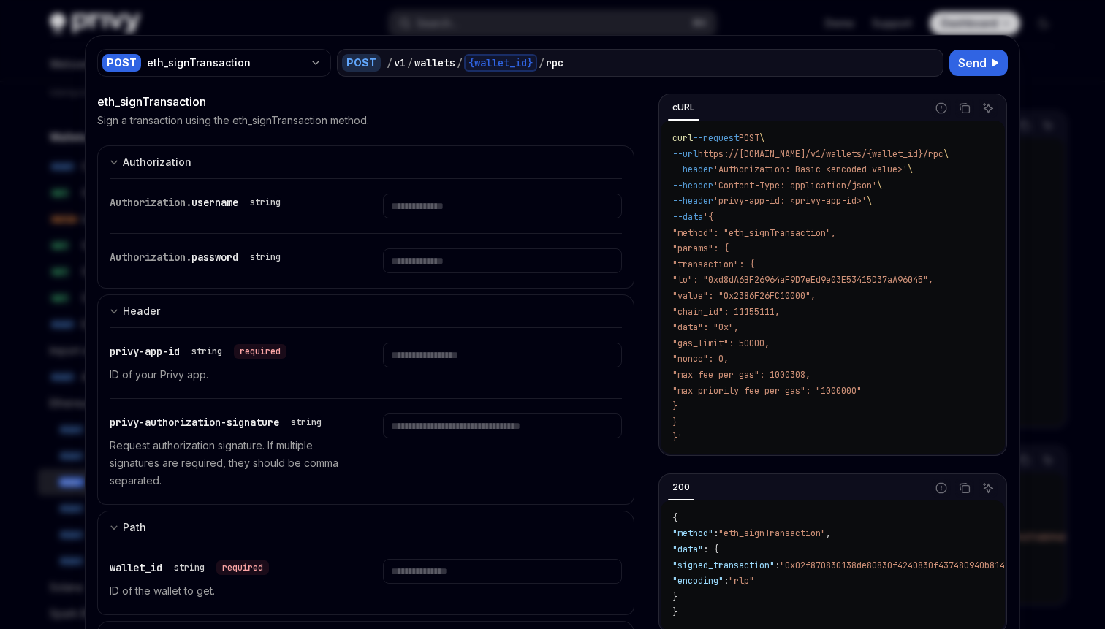
click at [1035, 124] on div at bounding box center [552, 314] width 1105 height 629
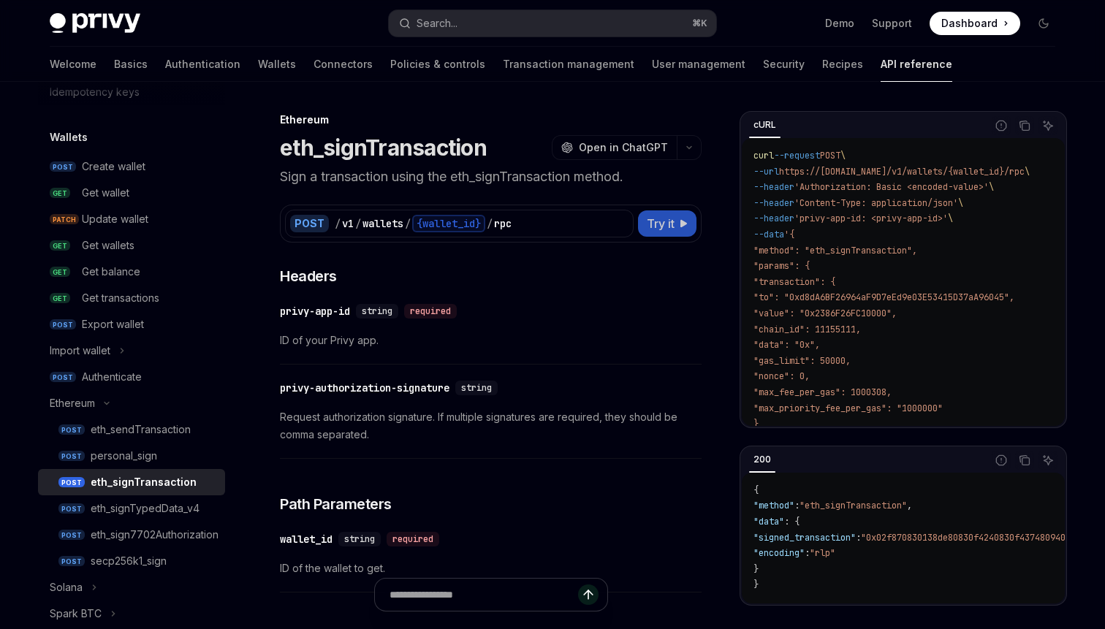
click at [670, 219] on span "Try it" at bounding box center [661, 224] width 28 height 18
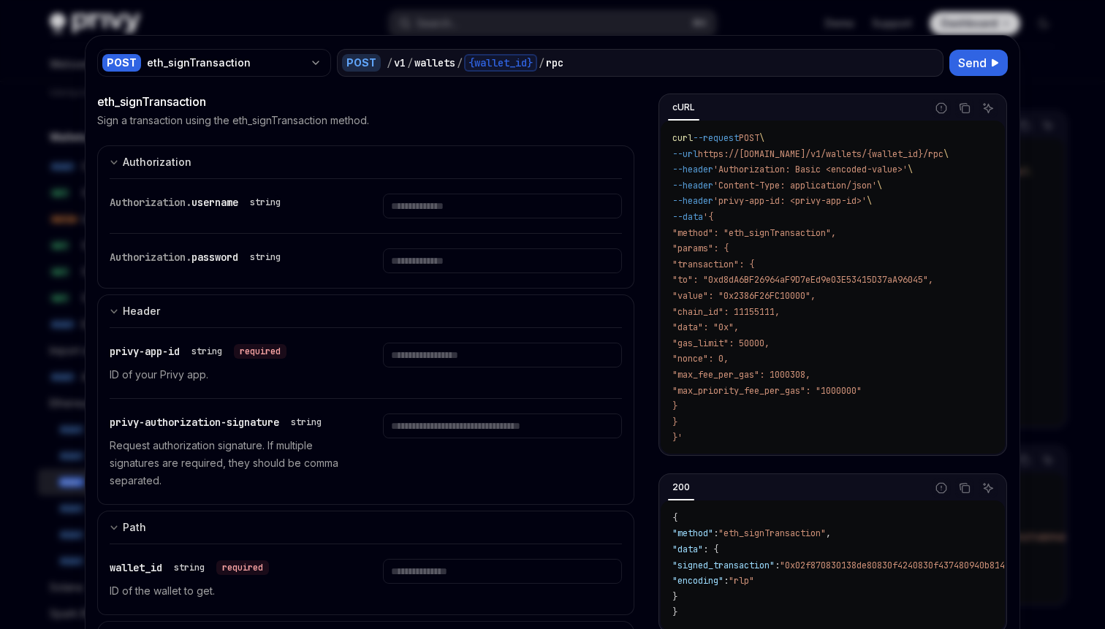
click at [1083, 134] on div at bounding box center [552, 314] width 1105 height 629
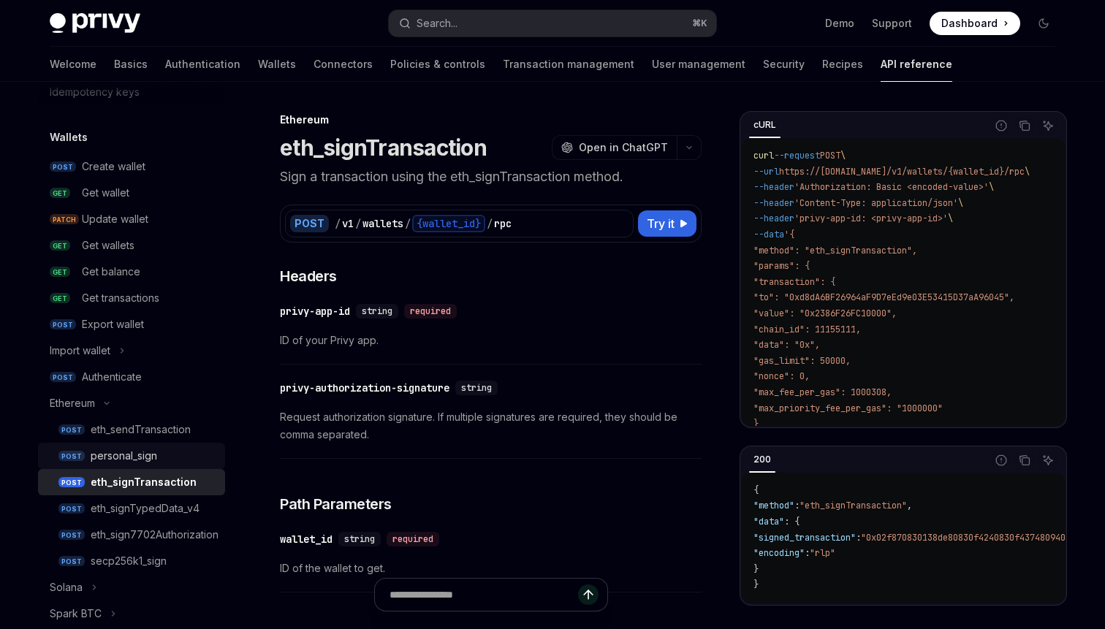
click at [162, 449] on div "personal_sign" at bounding box center [154, 456] width 126 height 18
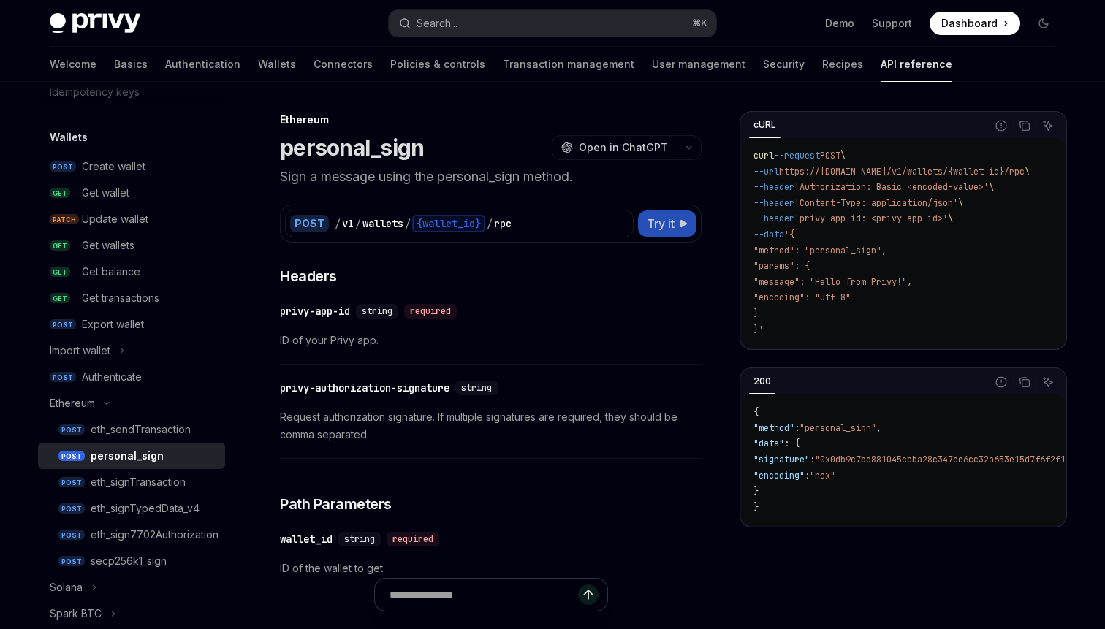
click at [659, 227] on span "Try it" at bounding box center [661, 224] width 28 height 18
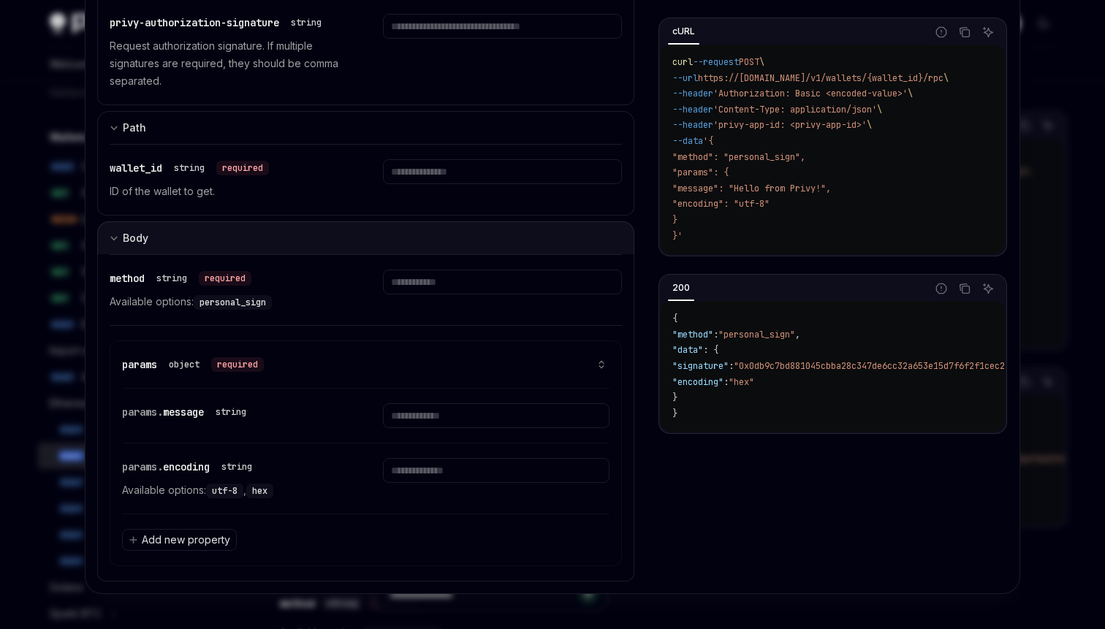
scroll to position [99, 0]
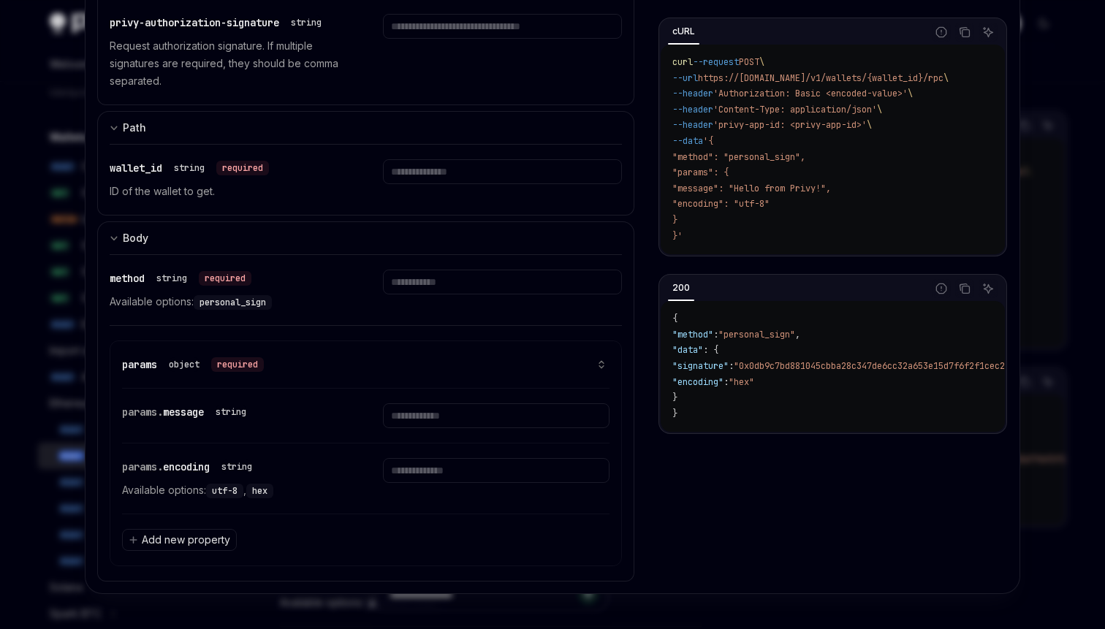
click at [1045, 214] on div at bounding box center [552, 314] width 1105 height 629
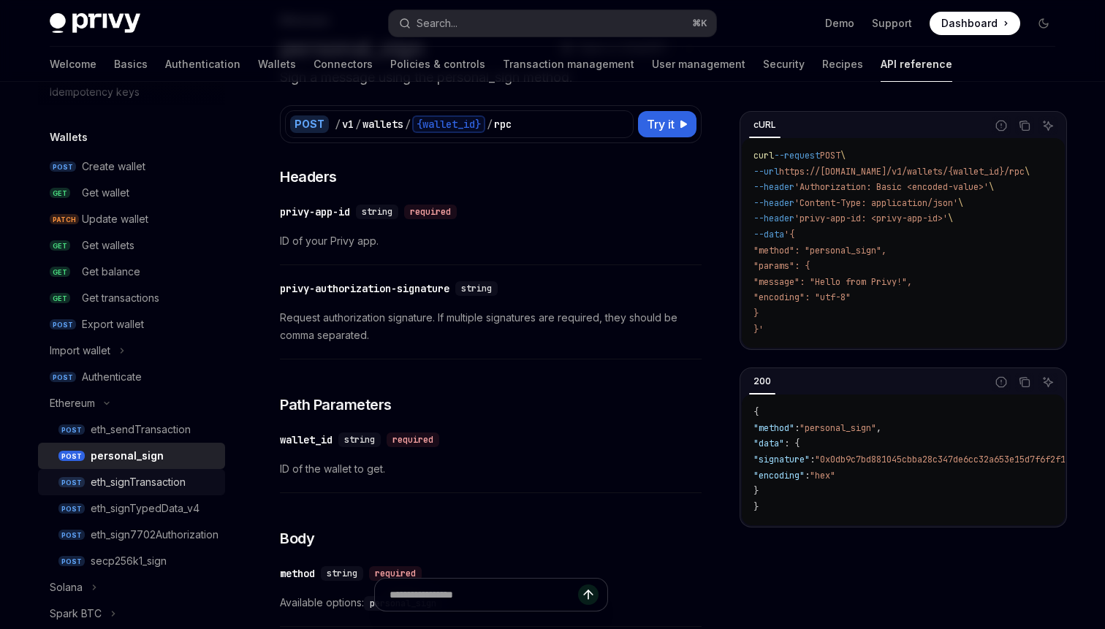
click at [137, 485] on div "eth_signTransaction" at bounding box center [138, 483] width 95 height 18
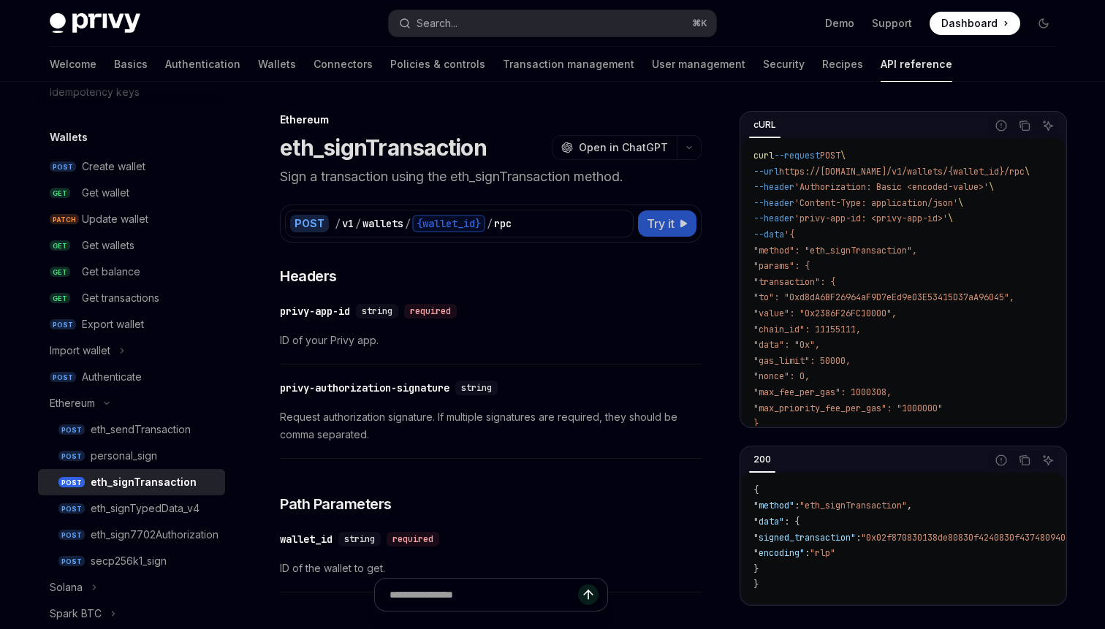
click at [659, 227] on span "Try it" at bounding box center [661, 224] width 28 height 18
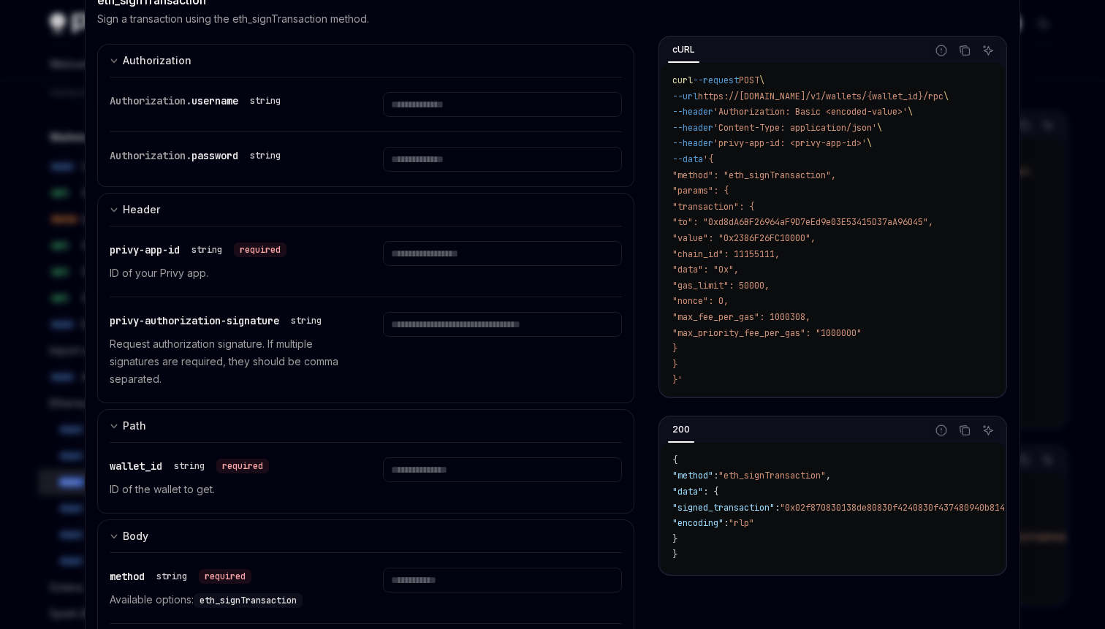
scroll to position [103, 0]
drag, startPoint x: 115, startPoint y: 318, endPoint x: 248, endPoint y: 330, distance: 132.9
click at [248, 330] on div "privy-authorization-signature string Request authorization signature. If multip…" at bounding box center [229, 349] width 238 height 76
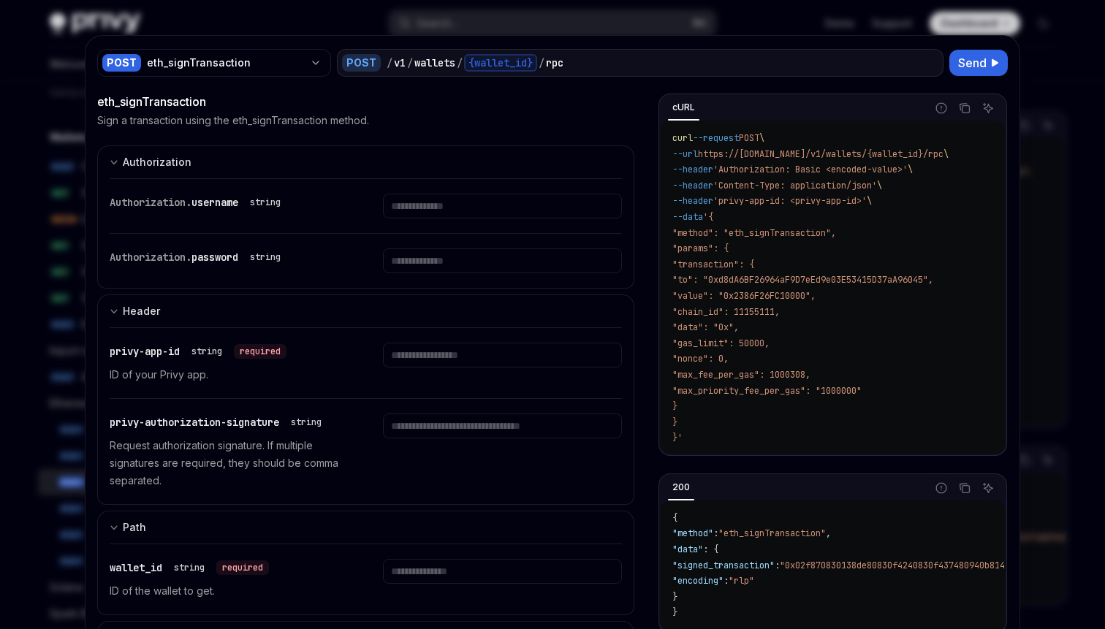
click at [32, 122] on div at bounding box center [552, 314] width 1105 height 629
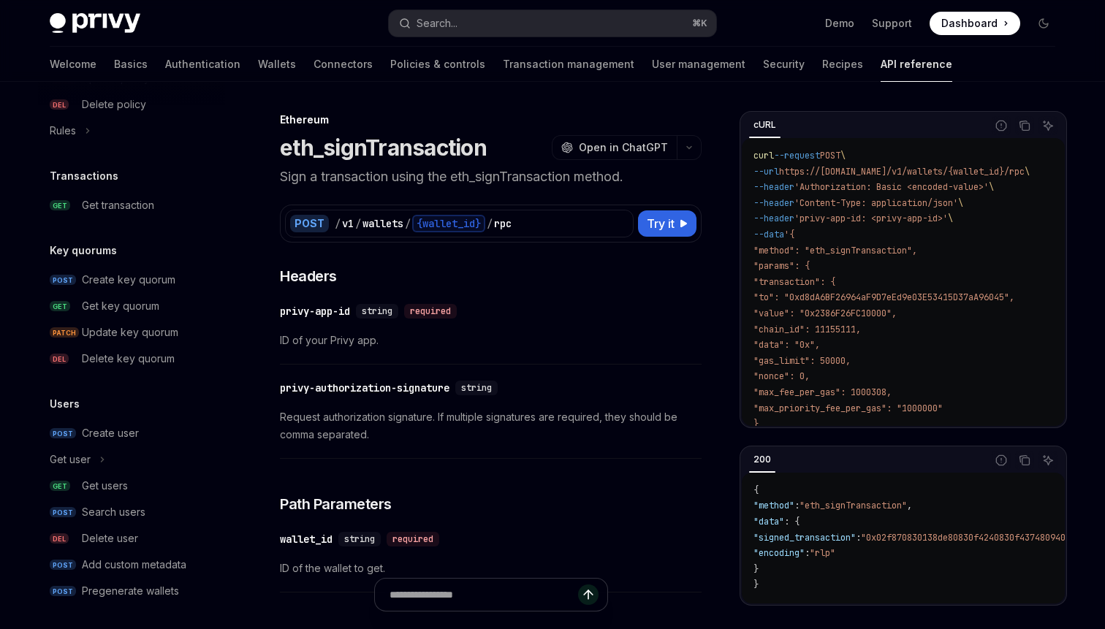
scroll to position [1065, 0]
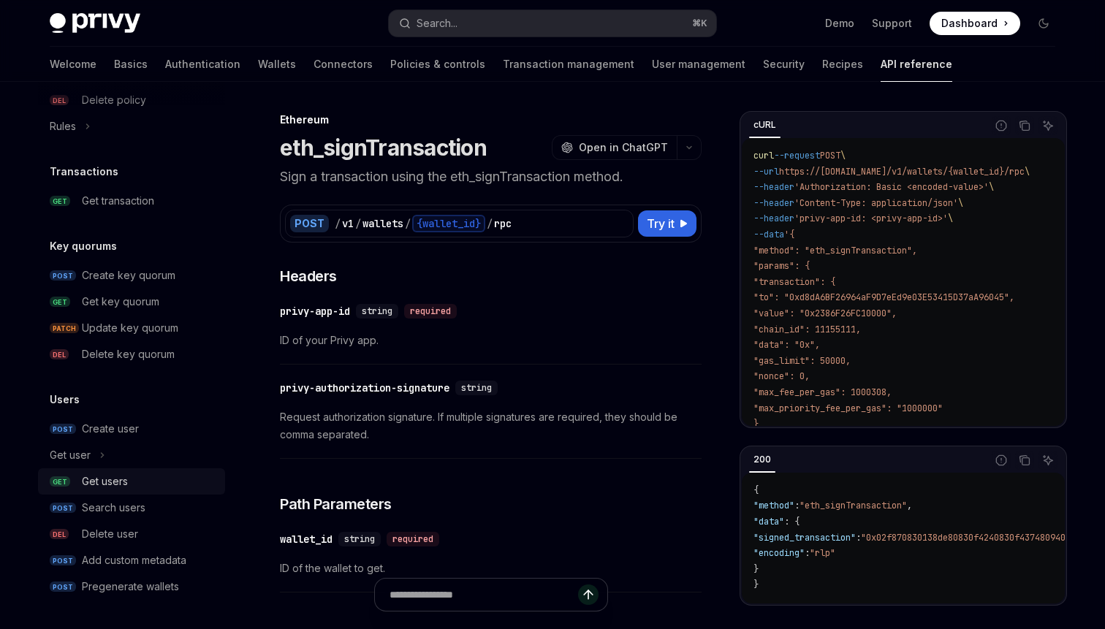
click at [111, 483] on div "Get users" at bounding box center [105, 482] width 46 height 18
click at [101, 481] on div "Get users" at bounding box center [105, 482] width 46 height 18
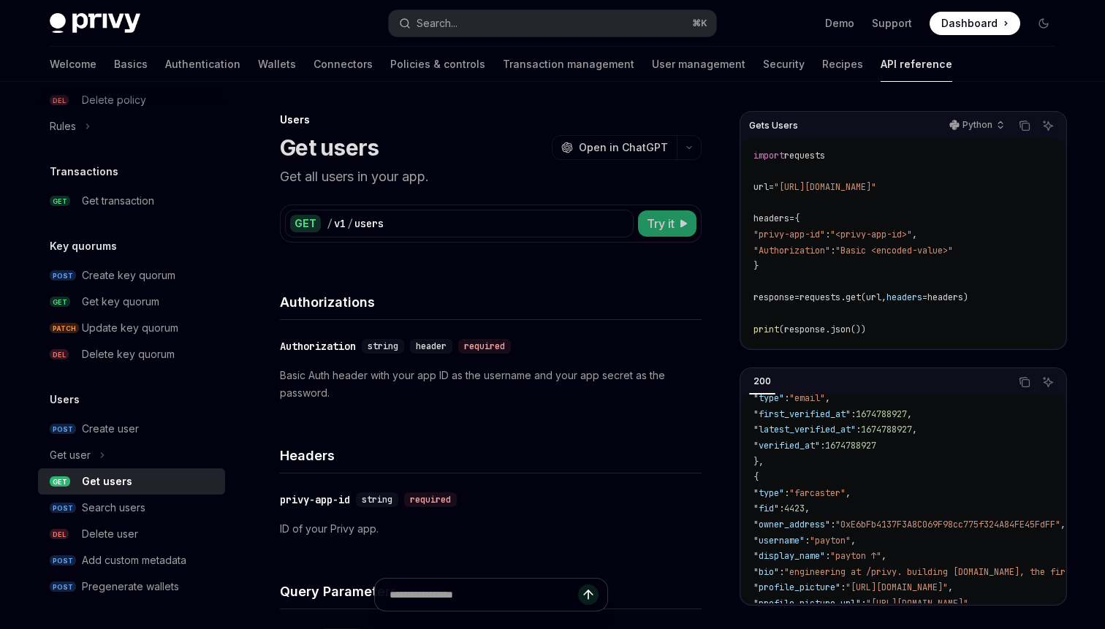
click at [664, 230] on span "Try it" at bounding box center [661, 224] width 28 height 18
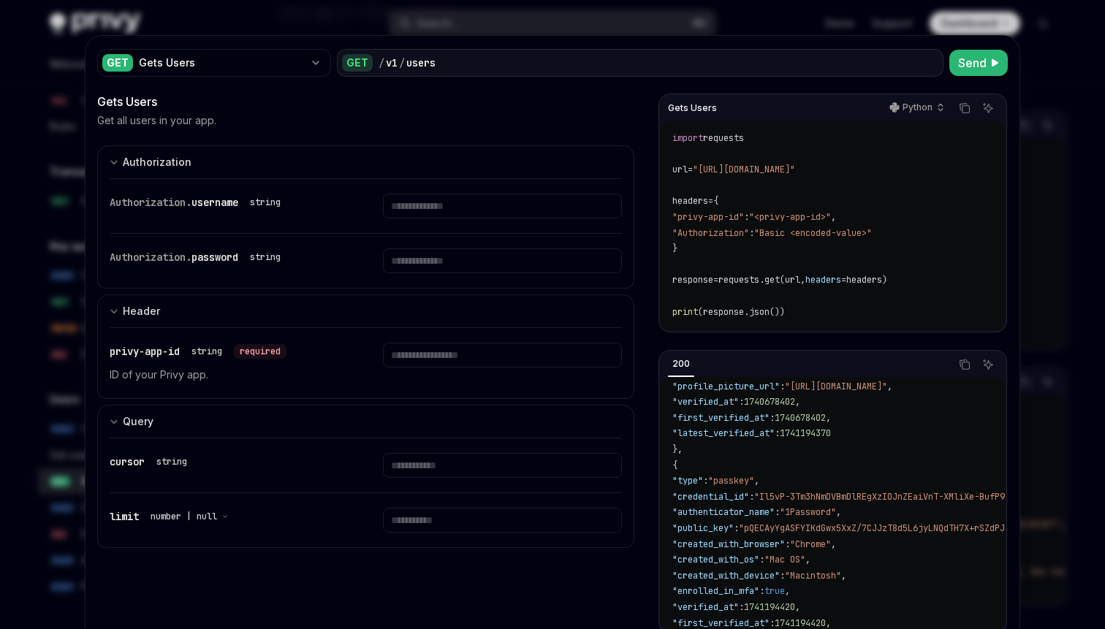
click at [549, 96] on div "Gets Users" at bounding box center [365, 102] width 537 height 18
type textarea "*"
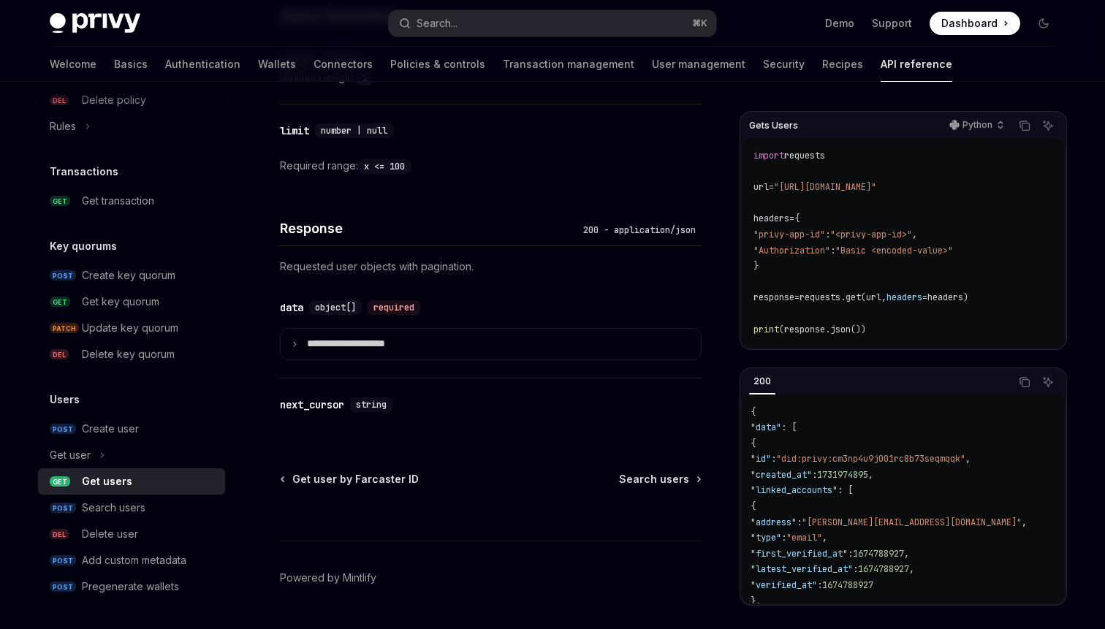
scroll to position [602, 0]
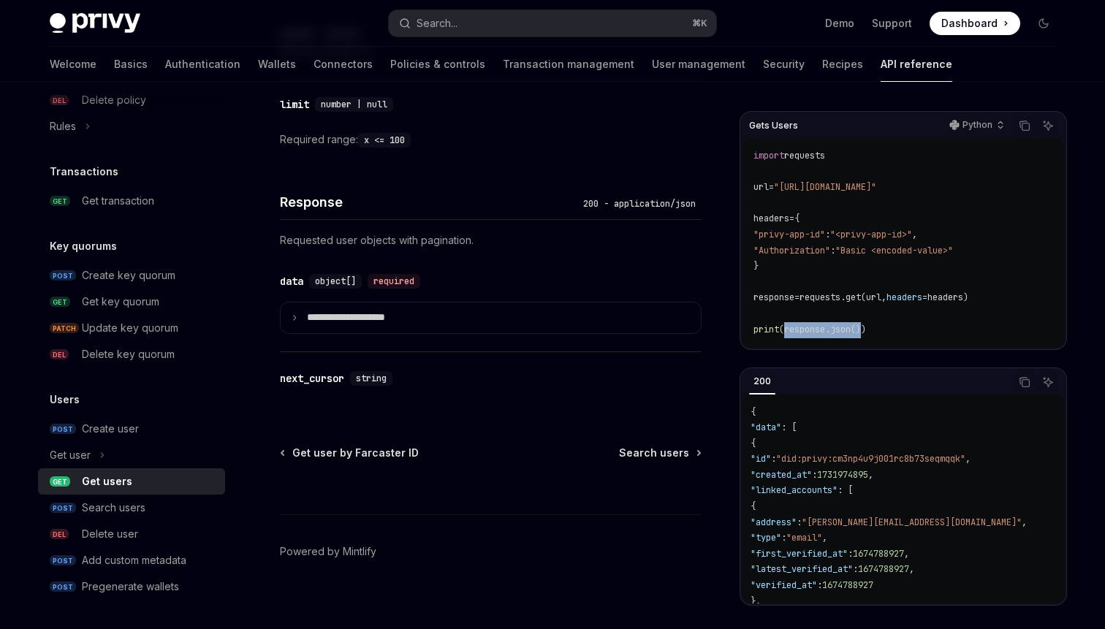
drag, startPoint x: 787, startPoint y: 333, endPoint x: 863, endPoint y: 333, distance: 76.0
click at [863, 333] on span "(response.json())" at bounding box center [822, 330] width 87 height 12
copy span "response.json()"
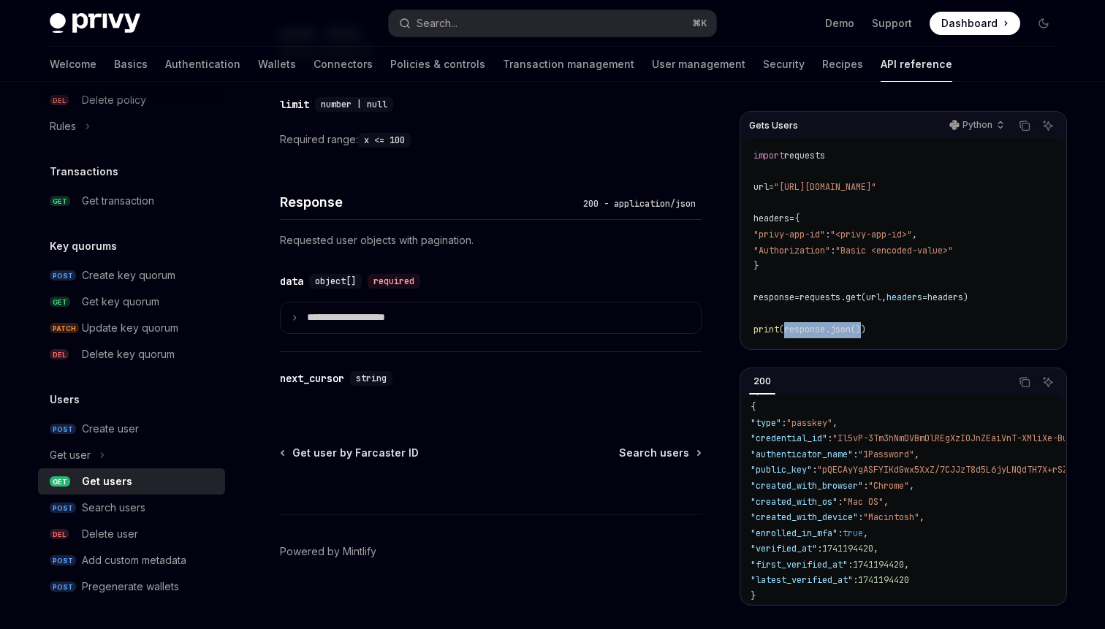
scroll to position [494, 3]
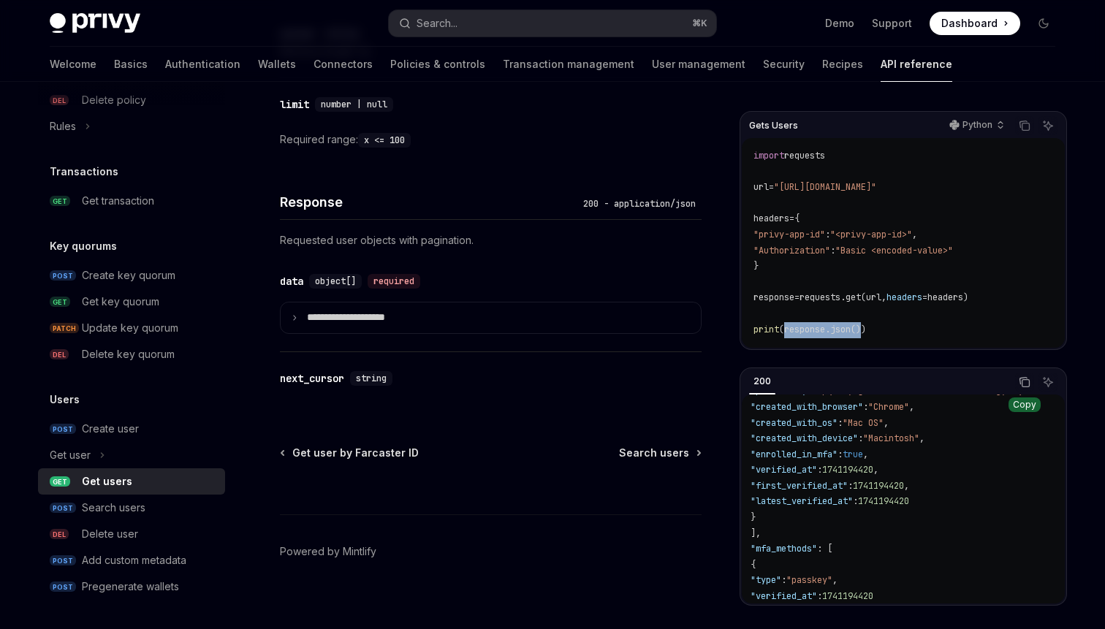
click at [1031, 383] on button "Copy the contents from the code block" at bounding box center [1024, 382] width 19 height 19
